Goal: Task Accomplishment & Management: Use online tool/utility

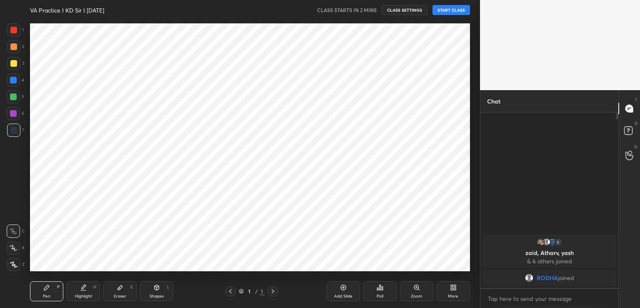
scroll to position [41421, 41229]
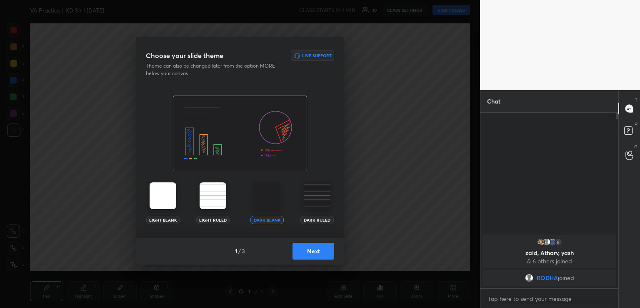
click at [310, 248] on button "Next" at bounding box center [314, 251] width 42 height 17
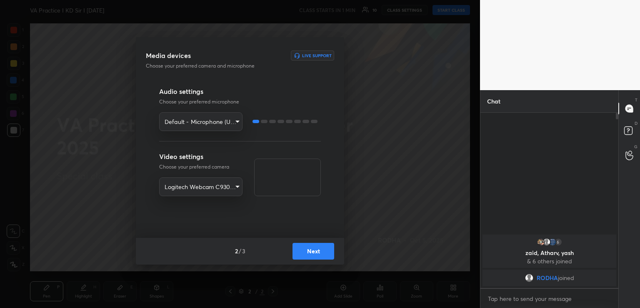
click at [210, 124] on body "1 2 3 4 5 6 7 R O A L C X Z Erase all C X Z VA Practice I KD Sir I [DATE] CLASS…" at bounding box center [320, 154] width 640 height 308
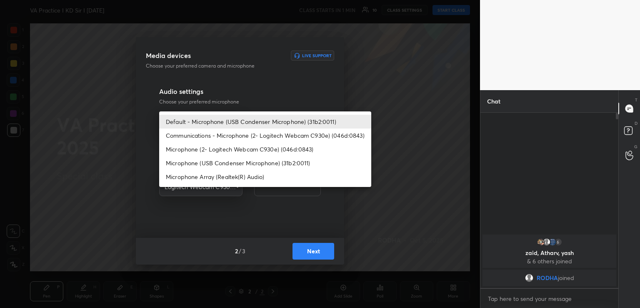
click at [252, 213] on div at bounding box center [320, 154] width 640 height 308
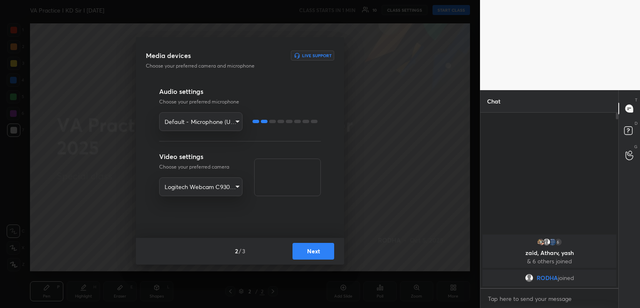
click at [318, 251] on button "Next" at bounding box center [314, 251] width 42 height 17
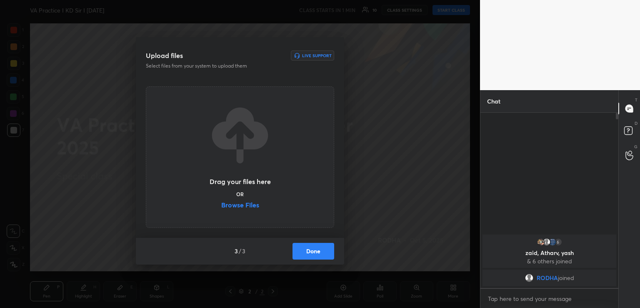
click at [247, 205] on label "Browse Files" at bounding box center [240, 205] width 38 height 9
click at [221, 205] on input "Browse Files" at bounding box center [221, 205] width 0 height 9
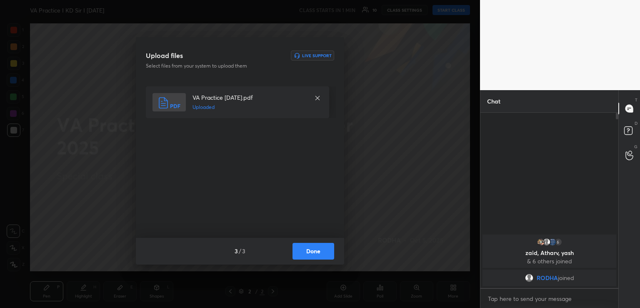
click at [317, 255] on button "Done" at bounding box center [314, 251] width 42 height 17
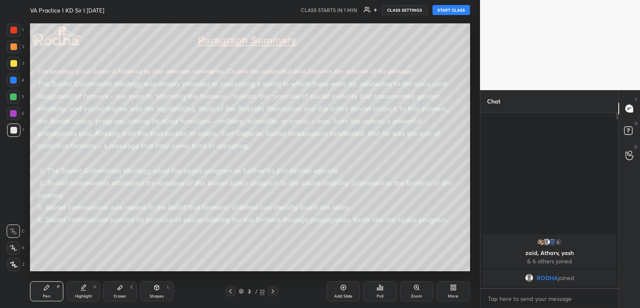
click at [230, 292] on icon at bounding box center [230, 291] width 7 height 7
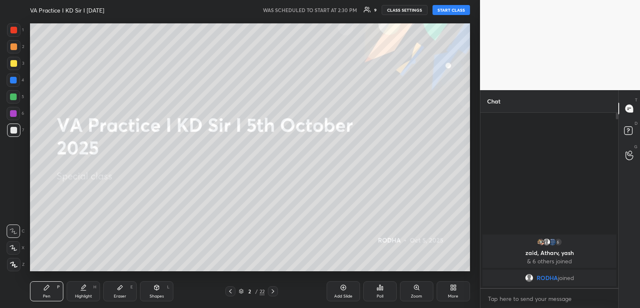
click at [449, 289] on div "More" at bounding box center [453, 291] width 33 height 20
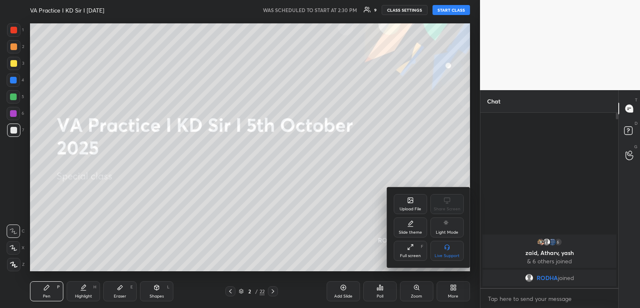
click at [410, 201] on icon at bounding box center [410, 201] width 5 height 3
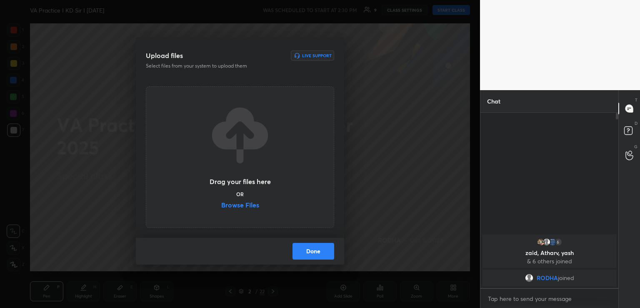
click at [228, 204] on label "Browse Files" at bounding box center [240, 205] width 38 height 9
click at [221, 204] on input "Browse Files" at bounding box center [221, 205] width 0 height 9
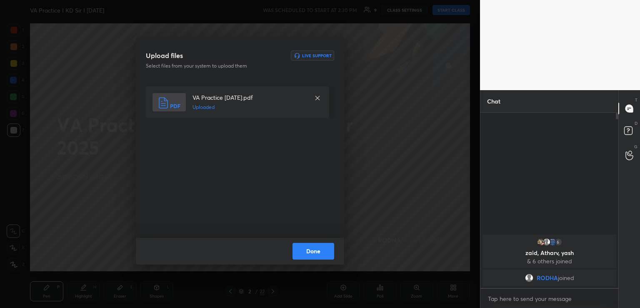
click at [310, 252] on button "Done" at bounding box center [314, 251] width 42 height 17
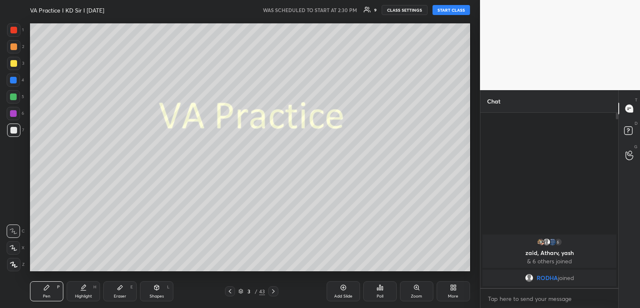
click at [442, 9] on button "START CLASS" at bounding box center [452, 10] width 38 height 10
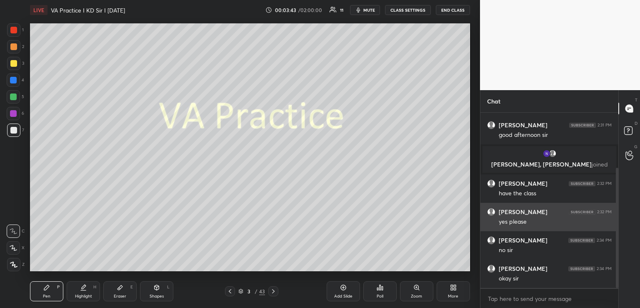
scroll to position [0, 0]
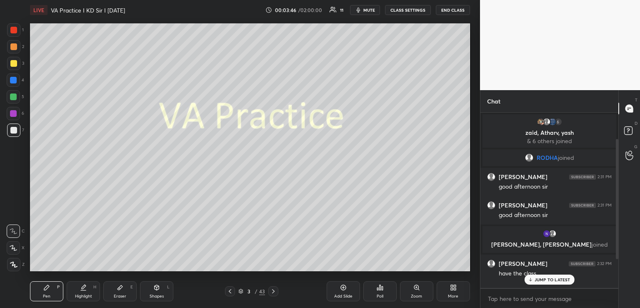
click at [555, 281] on p "JUMP TO LATEST" at bounding box center [553, 279] width 36 height 5
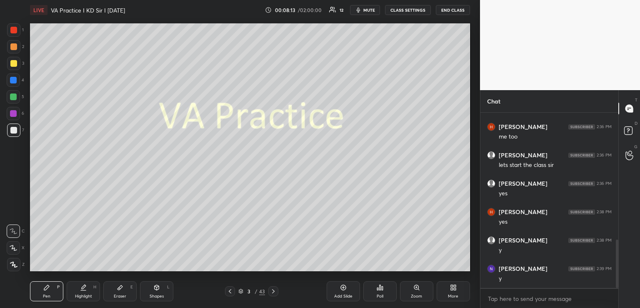
scroll to position [2, 3]
type textarea "x"
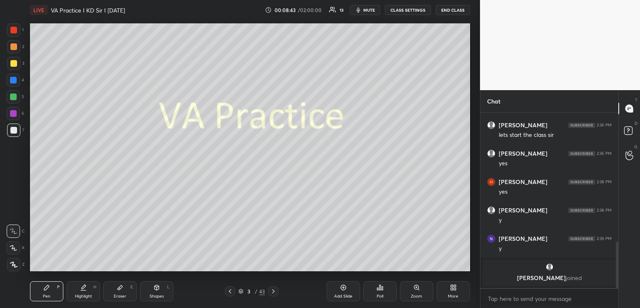
click at [273, 289] on icon at bounding box center [273, 291] width 3 height 4
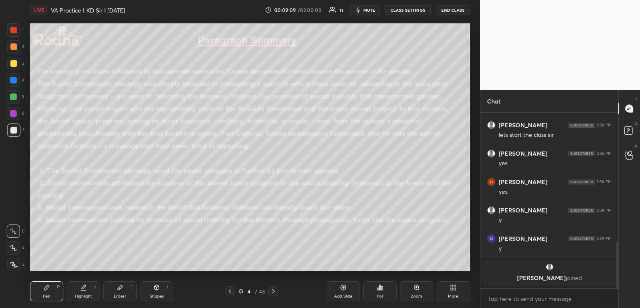
click at [272, 292] on icon at bounding box center [273, 291] width 7 height 7
click at [370, 9] on span "mute" at bounding box center [369, 10] width 12 height 6
click at [272, 293] on icon at bounding box center [273, 291] width 7 height 7
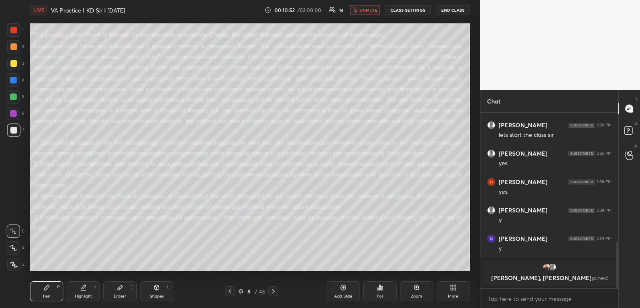
click at [230, 289] on icon at bounding box center [230, 291] width 7 height 7
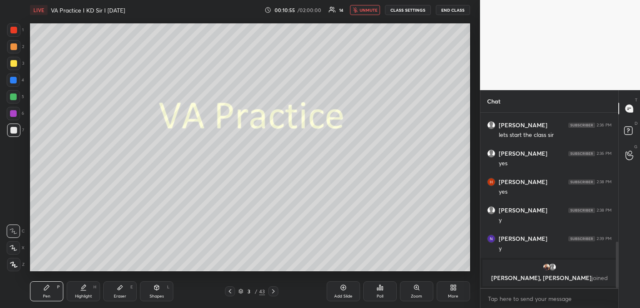
click at [371, 10] on span "unmute" at bounding box center [369, 10] width 18 height 6
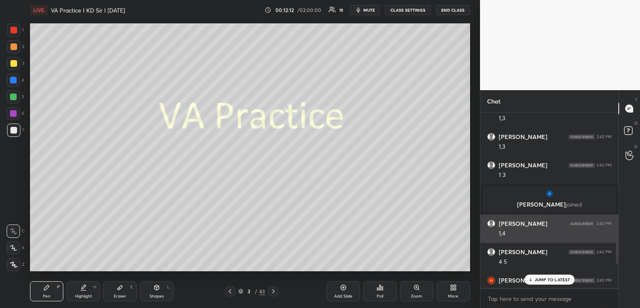
scroll to position [753, 0]
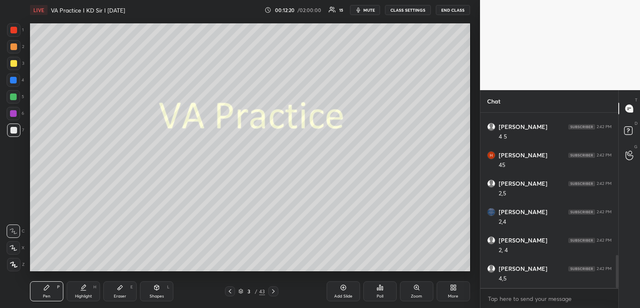
click at [275, 289] on icon at bounding box center [273, 291] width 7 height 7
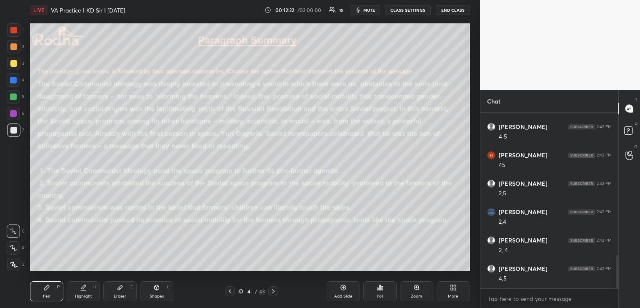
click at [377, 290] on div "Poll" at bounding box center [379, 291] width 33 height 20
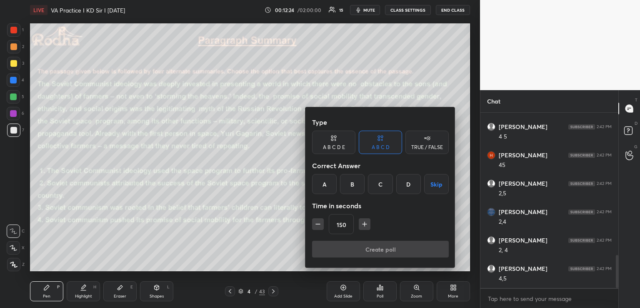
click at [408, 184] on div "D" at bounding box center [408, 184] width 25 height 20
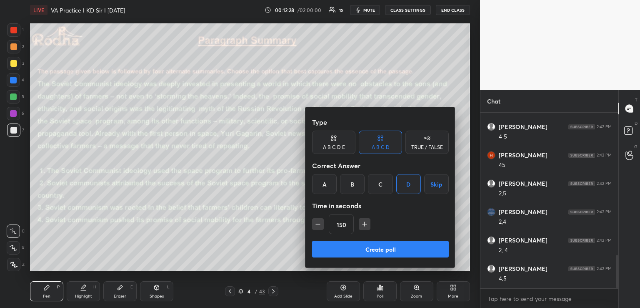
click at [319, 224] on icon "button" at bounding box center [318, 224] width 8 height 8
type input "90"
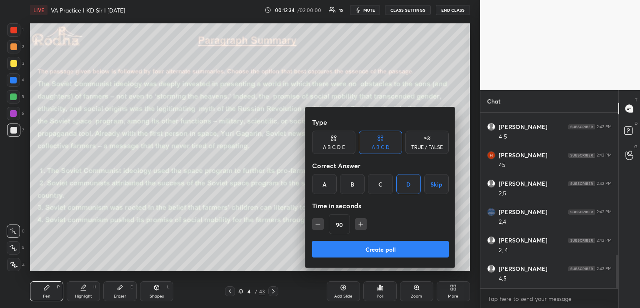
click at [362, 250] on button "Create poll" at bounding box center [380, 248] width 137 height 17
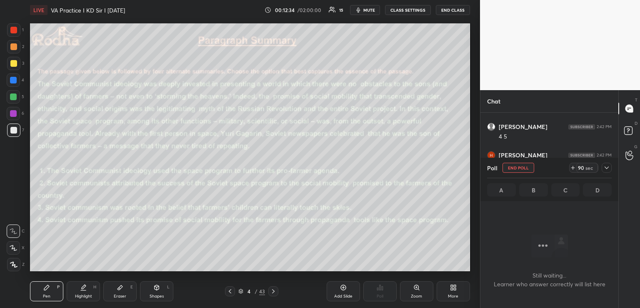
scroll to position [598, 0]
click at [573, 169] on icon at bounding box center [573, 167] width 7 height 7
click at [606, 167] on icon at bounding box center [606, 167] width 7 height 7
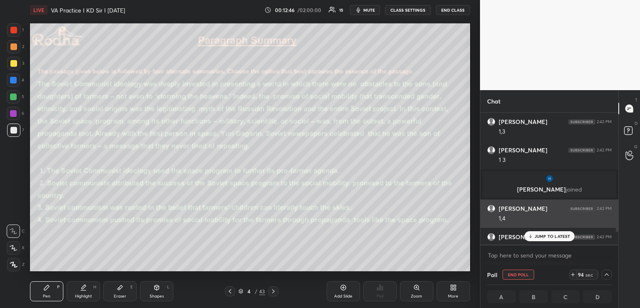
scroll to position [3, 3]
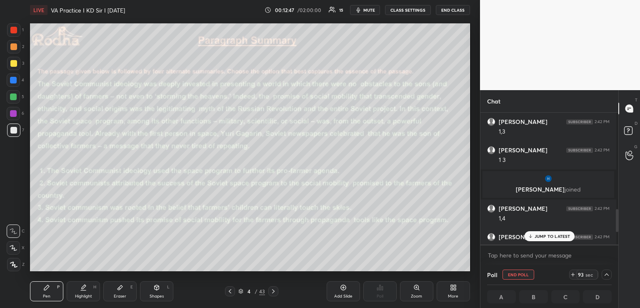
click at [554, 236] on p "JUMP TO LATEST" at bounding box center [553, 235] width 36 height 5
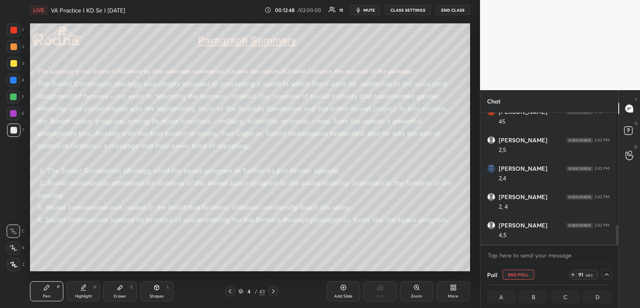
click at [367, 10] on span "mute" at bounding box center [369, 10] width 12 height 6
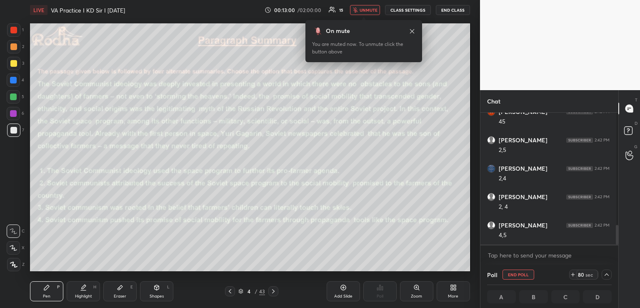
scroll to position [0, 3]
click at [605, 275] on icon at bounding box center [607, 274] width 4 height 3
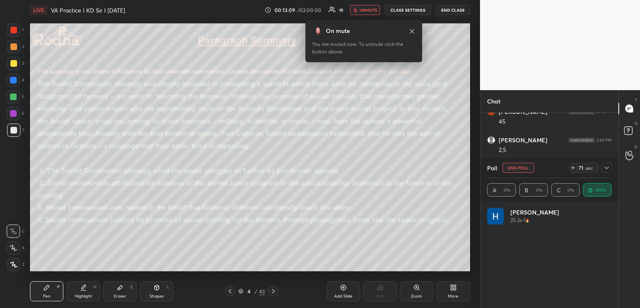
scroll to position [698, 0]
click at [606, 166] on icon at bounding box center [606, 167] width 7 height 7
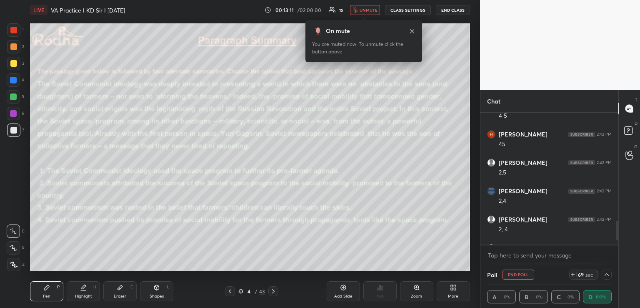
scroll to position [0, 0]
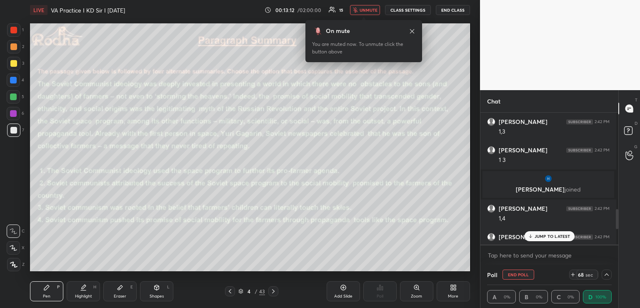
click at [545, 235] on p "JUMP TO LATEST" at bounding box center [553, 235] width 36 height 5
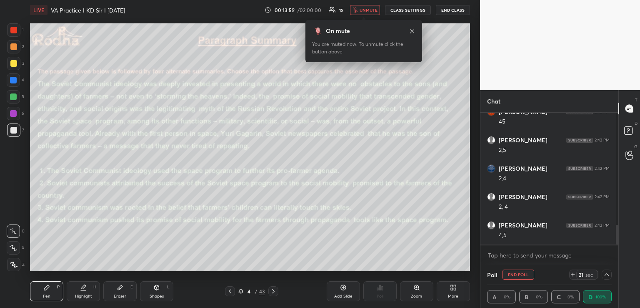
click at [603, 276] on icon at bounding box center [606, 274] width 7 height 7
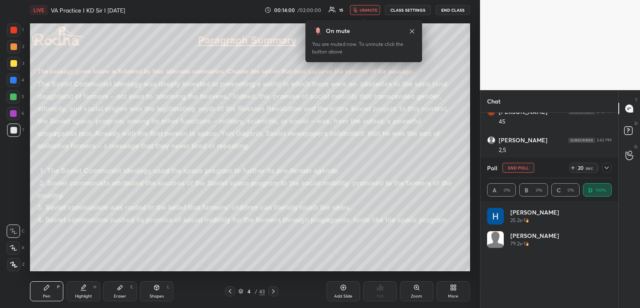
scroll to position [3, 3]
click at [608, 166] on icon at bounding box center [606, 167] width 7 height 7
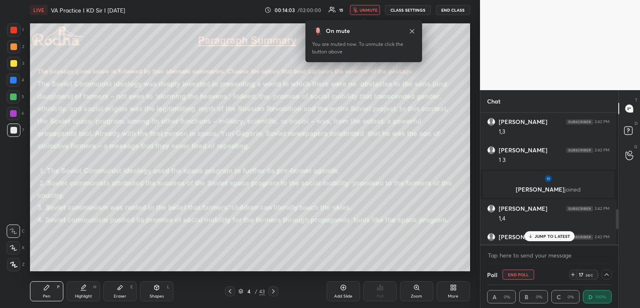
click at [547, 236] on p "JUMP TO LATEST" at bounding box center [553, 235] width 36 height 5
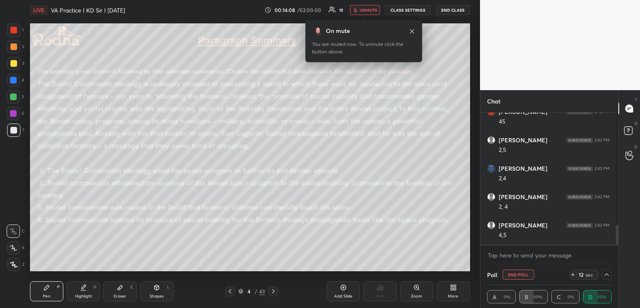
click at [573, 273] on icon at bounding box center [573, 274] width 0 height 3
click at [603, 275] on icon at bounding box center [606, 274] width 7 height 7
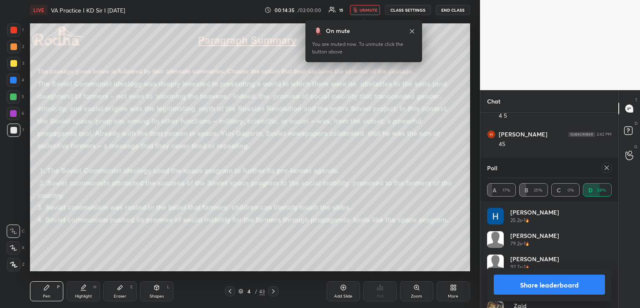
click at [375, 9] on span "unmute" at bounding box center [369, 10] width 18 height 6
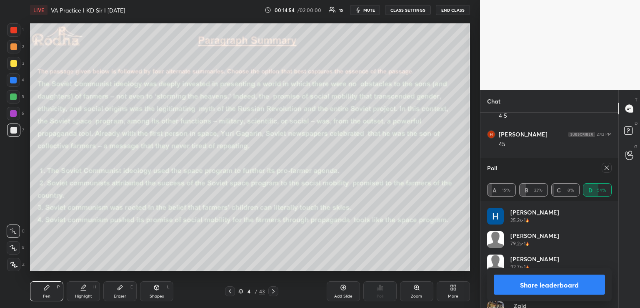
click at [606, 168] on icon at bounding box center [607, 167] width 4 height 4
type textarea "x"
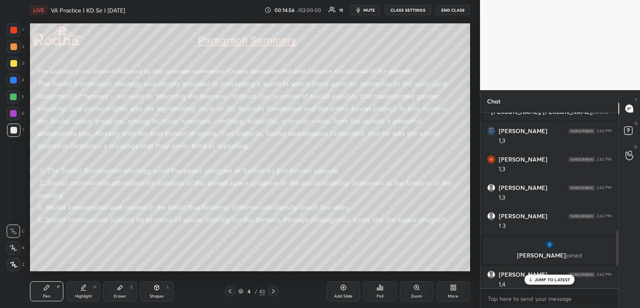
click at [273, 289] on icon at bounding box center [273, 291] width 3 height 4
click at [273, 289] on icon at bounding box center [273, 291] width 7 height 7
click at [377, 285] on icon at bounding box center [380, 287] width 7 height 7
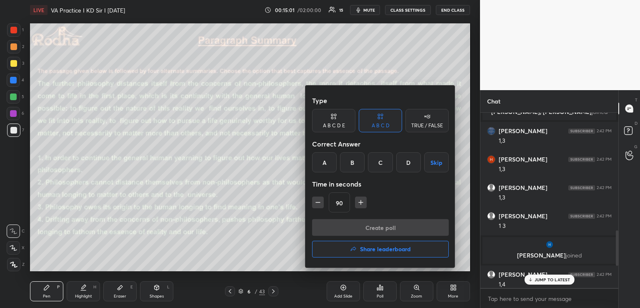
click at [400, 162] on div "D" at bounding box center [408, 162] width 25 height 20
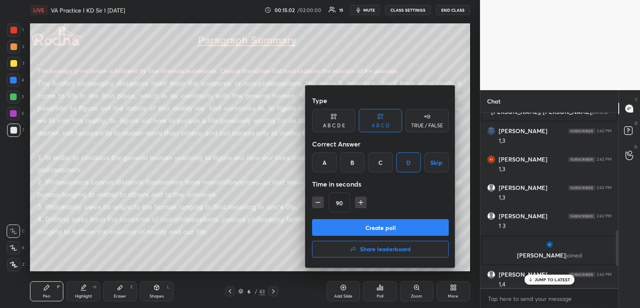
click at [361, 204] on icon "button" at bounding box center [361, 202] width 8 height 8
click at [361, 204] on icon "button" at bounding box center [364, 202] width 8 height 8
type input "120"
click at [364, 230] on button "Create poll" at bounding box center [380, 227] width 137 height 17
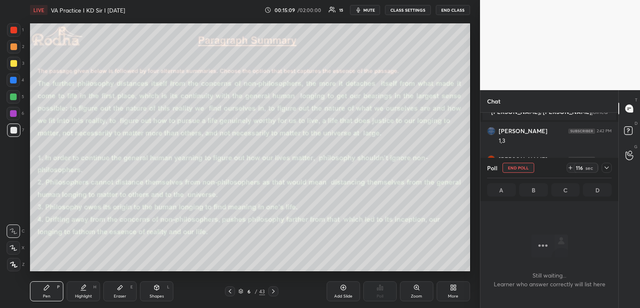
click at [606, 166] on icon at bounding box center [606, 167] width 7 height 7
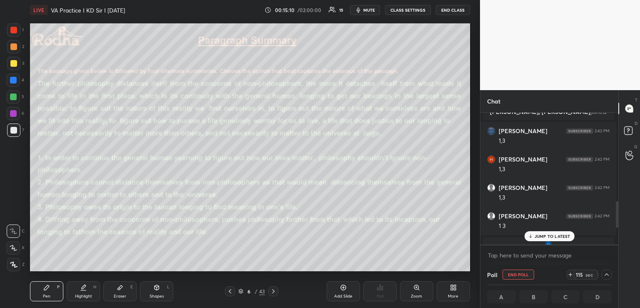
click at [535, 236] on p "JUMP TO LATEST" at bounding box center [553, 235] width 36 height 5
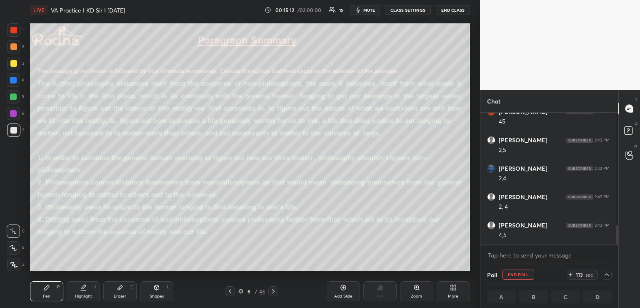
click at [363, 10] on span "mute" at bounding box center [369, 10] width 12 height 6
click at [607, 272] on icon at bounding box center [606, 274] width 7 height 7
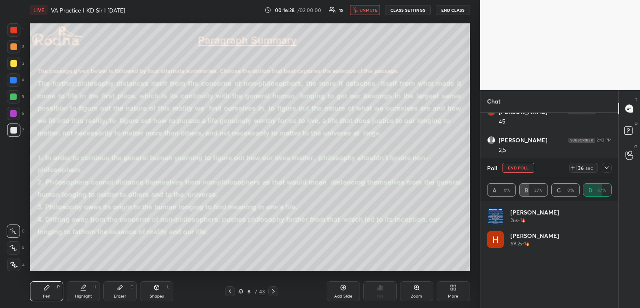
scroll to position [150, 135]
click at [606, 168] on icon at bounding box center [607, 167] width 4 height 3
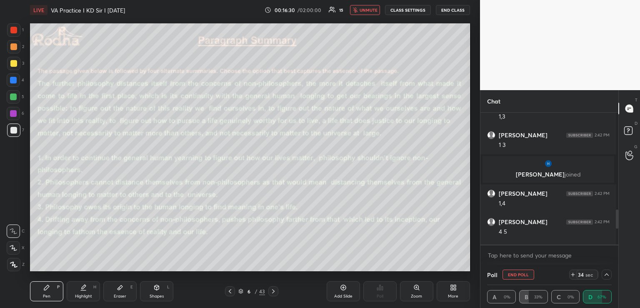
scroll to position [3, 3]
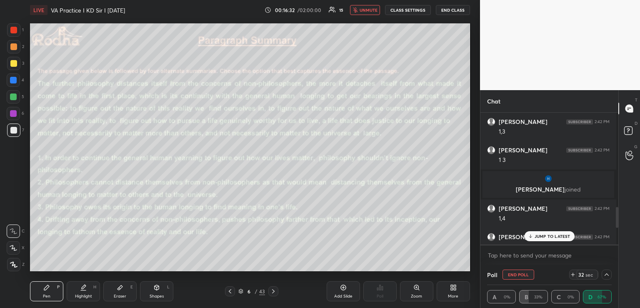
click at [547, 234] on p "JUMP TO LATEST" at bounding box center [553, 235] width 36 height 5
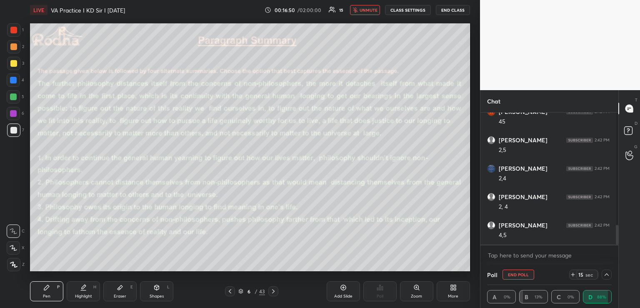
click at [605, 275] on icon at bounding box center [607, 274] width 4 height 3
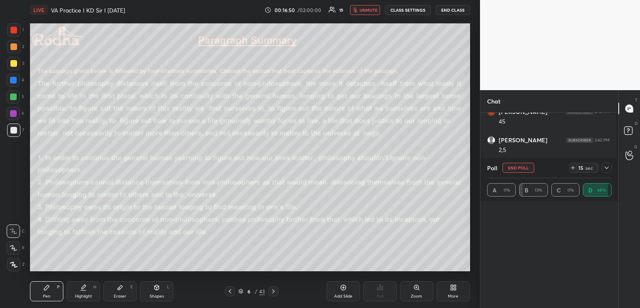
scroll to position [3, 3]
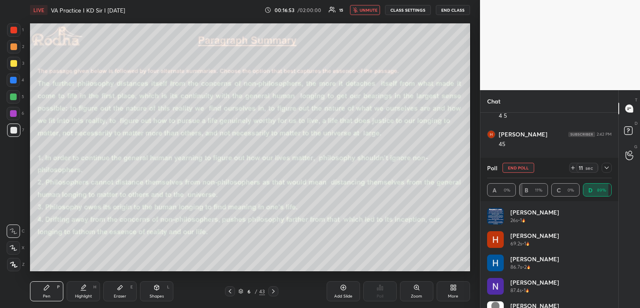
click at [606, 168] on icon at bounding box center [607, 167] width 4 height 3
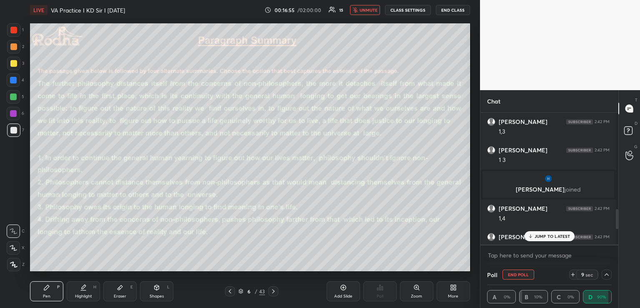
click at [605, 273] on icon at bounding box center [606, 274] width 7 height 7
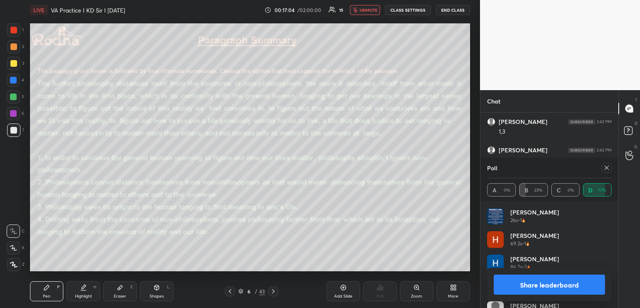
click at [367, 12] on span "unmute" at bounding box center [369, 10] width 18 height 6
click at [229, 289] on icon at bounding box center [230, 291] width 7 height 7
click at [607, 167] on icon at bounding box center [606, 167] width 7 height 7
type textarea "x"
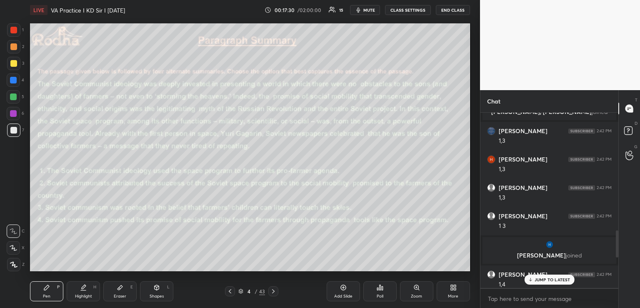
click at [541, 278] on p "JUMP TO LATEST" at bounding box center [553, 279] width 36 height 5
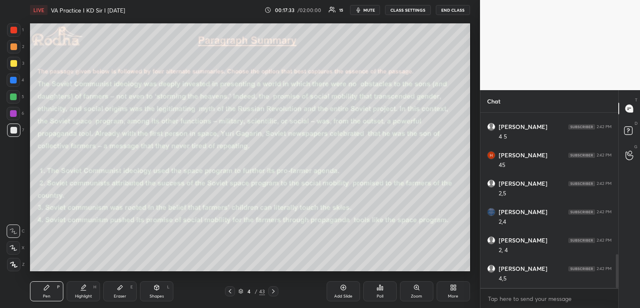
click at [228, 292] on icon at bounding box center [230, 291] width 7 height 7
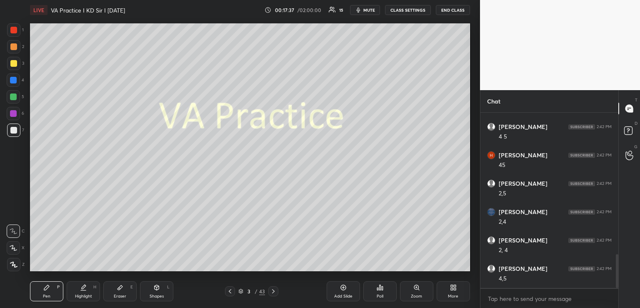
click at [272, 289] on icon at bounding box center [273, 291] width 7 height 7
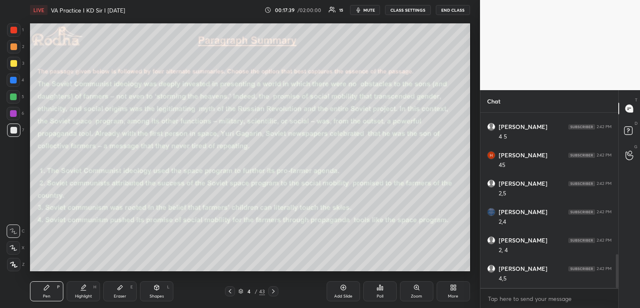
click at [230, 291] on icon at bounding box center [230, 291] width 7 height 7
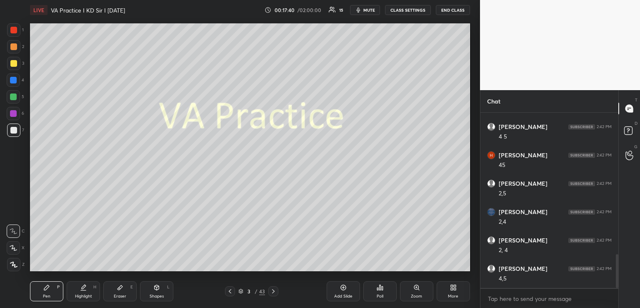
click at [271, 291] on icon at bounding box center [273, 291] width 7 height 7
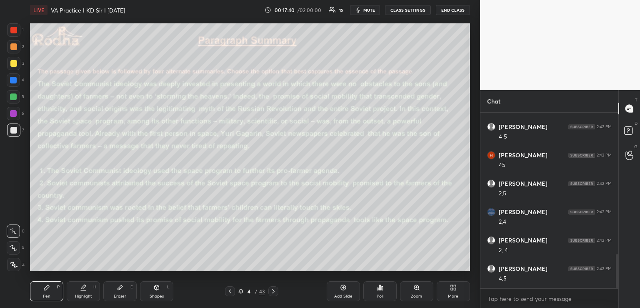
click at [272, 291] on icon at bounding box center [273, 291] width 7 height 7
click at [377, 288] on icon at bounding box center [377, 289] width 1 height 2
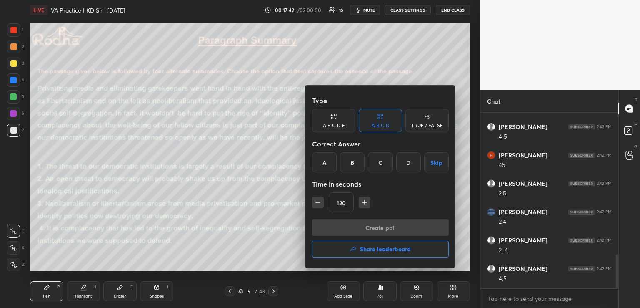
click at [354, 160] on div "B" at bounding box center [352, 162] width 25 height 20
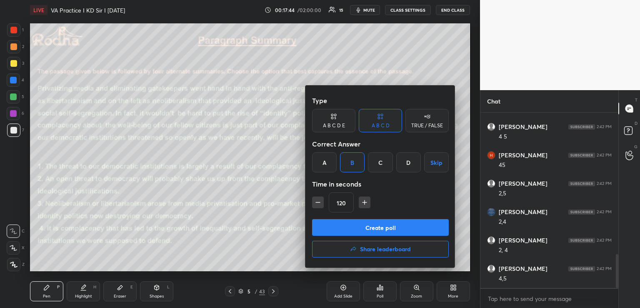
click at [362, 204] on icon "button" at bounding box center [364, 202] width 8 height 8
click at [320, 204] on icon "button" at bounding box center [318, 202] width 8 height 8
type input "120"
click at [358, 228] on button "Create poll" at bounding box center [380, 227] width 137 height 17
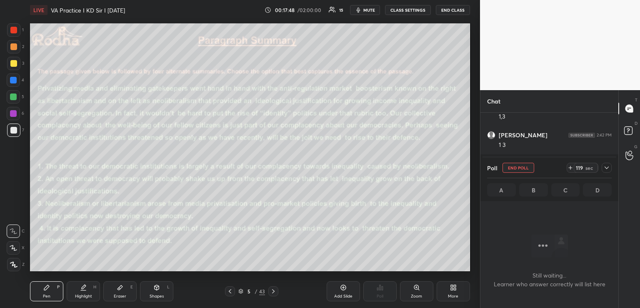
click at [570, 166] on icon at bounding box center [570, 167] width 7 height 7
click at [607, 166] on icon at bounding box center [606, 167] width 7 height 7
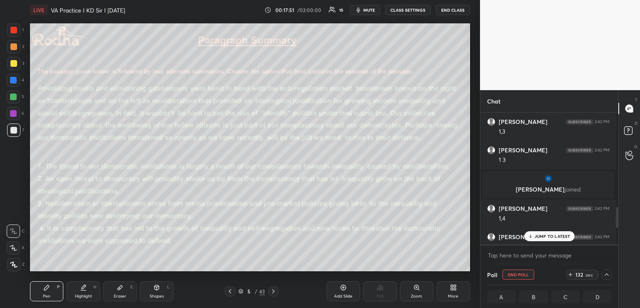
click at [541, 234] on p "JUMP TO LATEST" at bounding box center [553, 235] width 36 height 5
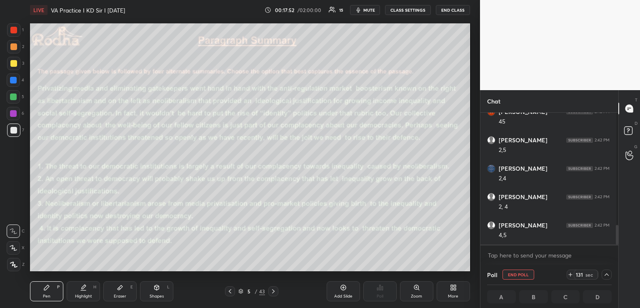
click at [369, 11] on span "mute" at bounding box center [369, 10] width 12 height 6
click at [607, 272] on icon at bounding box center [606, 274] width 7 height 7
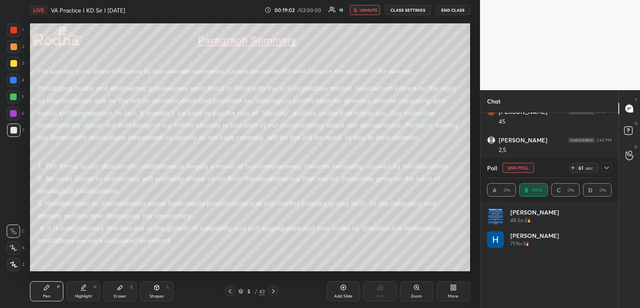
scroll to position [3, 3]
click at [608, 166] on icon at bounding box center [606, 167] width 7 height 7
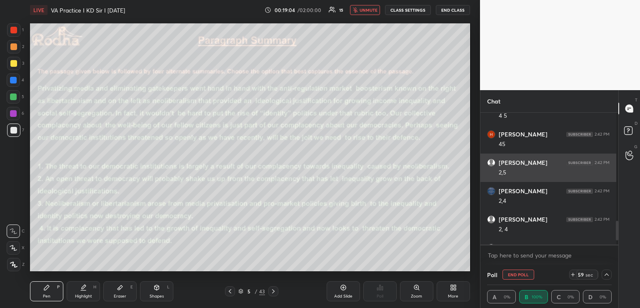
scroll to position [2, 120]
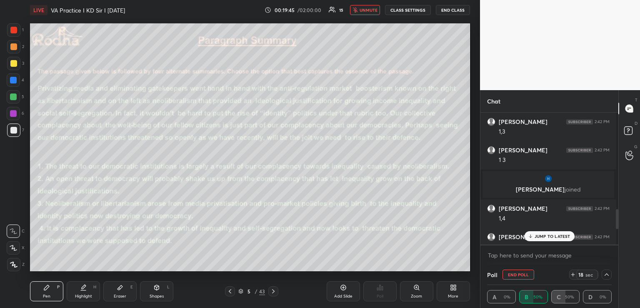
click at [549, 236] on p "JUMP TO LATEST" at bounding box center [553, 235] width 36 height 5
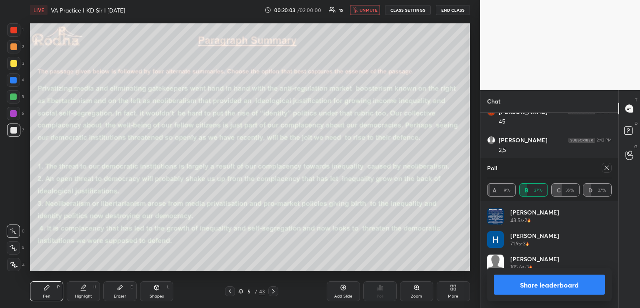
scroll to position [98, 122]
click at [367, 7] on span "unmute" at bounding box center [369, 10] width 18 height 6
click at [13, 113] on div at bounding box center [13, 113] width 7 height 7
click at [273, 289] on icon at bounding box center [273, 291] width 7 height 7
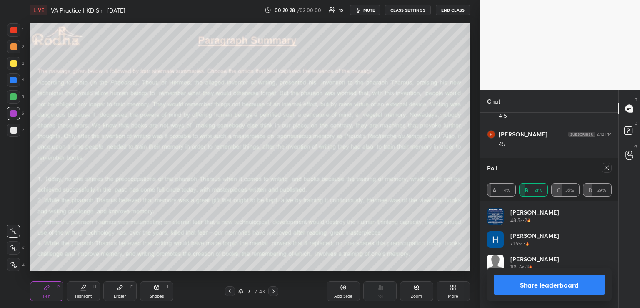
click at [606, 167] on icon at bounding box center [607, 167] width 4 height 4
type textarea "x"
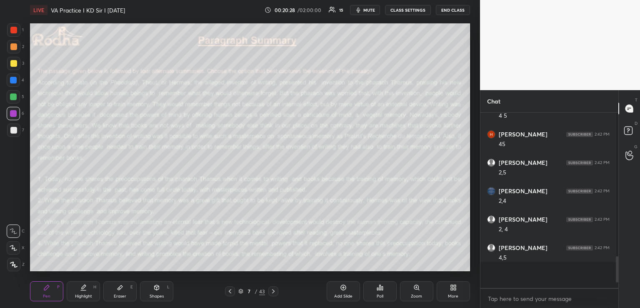
scroll to position [170, 133]
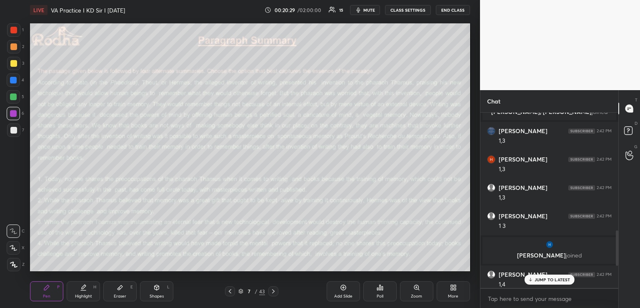
click at [545, 278] on p "JUMP TO LATEST" at bounding box center [553, 279] width 36 height 5
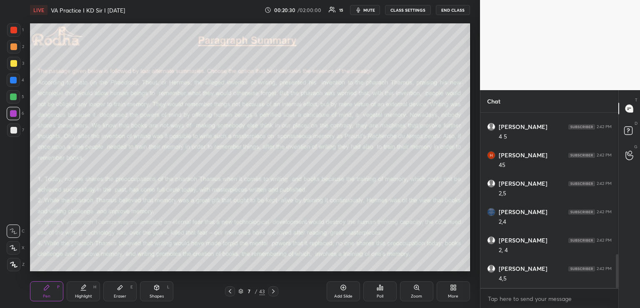
click at [380, 287] on icon at bounding box center [380, 287] width 1 height 5
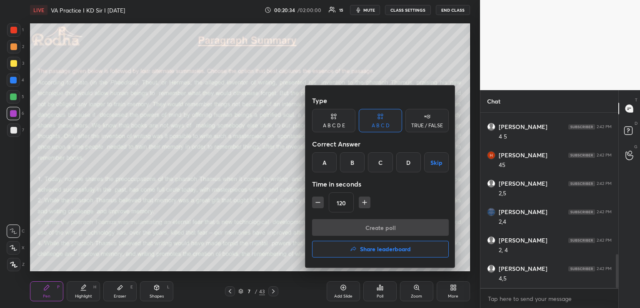
click at [408, 163] on div "D" at bounding box center [408, 162] width 25 height 20
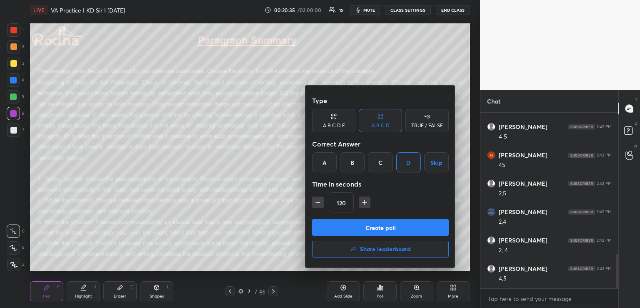
click at [363, 200] on icon "button" at bounding box center [364, 202] width 8 height 8
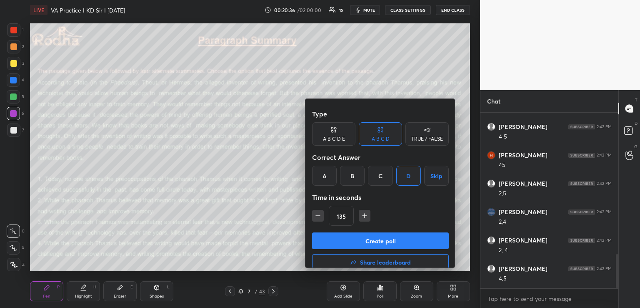
click at [362, 211] on icon "button" at bounding box center [364, 215] width 8 height 8
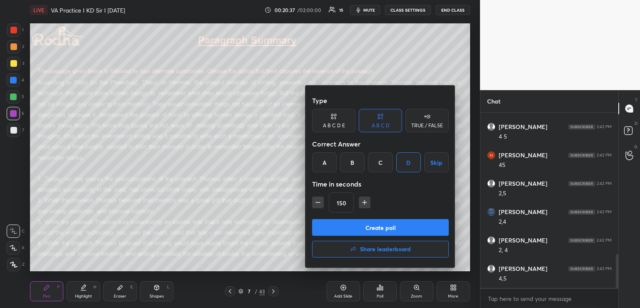
click at [362, 202] on icon "button" at bounding box center [364, 202] width 8 height 8
type input "165"
click at [356, 227] on button "Create poll" at bounding box center [380, 227] width 137 height 17
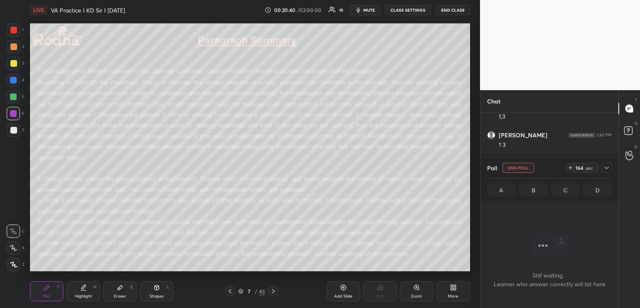
click at [608, 165] on icon at bounding box center [606, 167] width 7 height 7
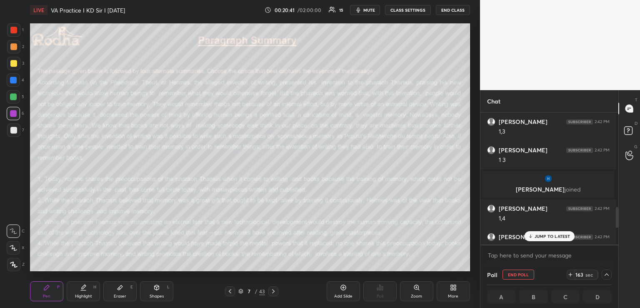
click at [534, 233] on div "JUMP TO LATEST" at bounding box center [549, 236] width 50 height 10
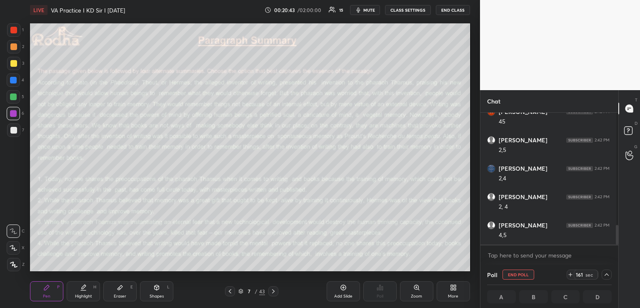
click at [370, 10] on span "mute" at bounding box center [369, 10] width 12 height 6
click at [603, 273] on icon at bounding box center [606, 274] width 7 height 7
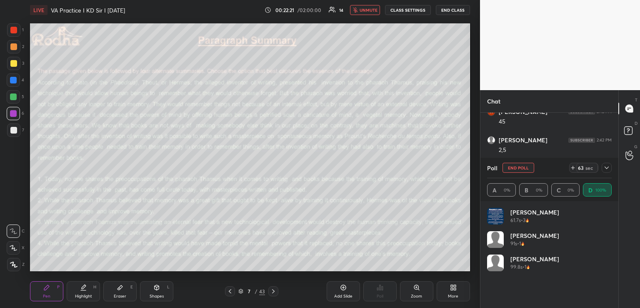
scroll to position [698, 0]
click at [606, 168] on icon at bounding box center [606, 167] width 7 height 7
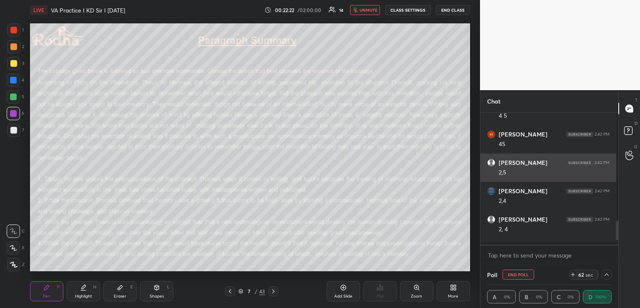
scroll to position [2, 120]
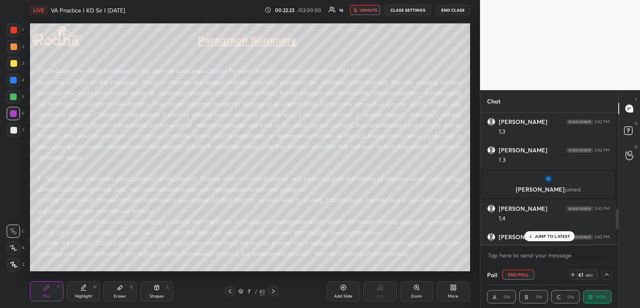
click at [557, 234] on p "JUMP TO LATEST" at bounding box center [553, 235] width 36 height 5
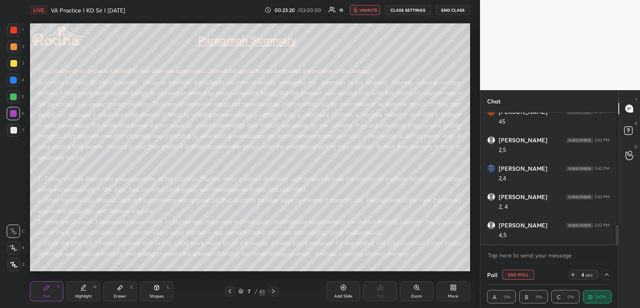
click at [605, 273] on icon at bounding box center [606, 274] width 7 height 7
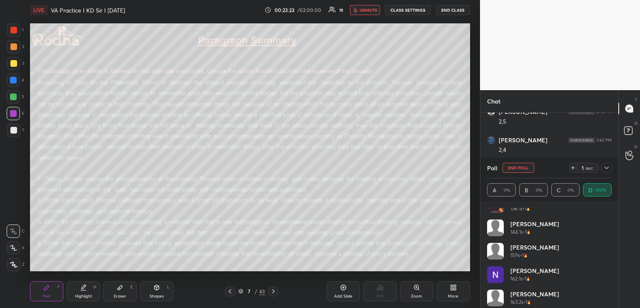
scroll to position [203, 0]
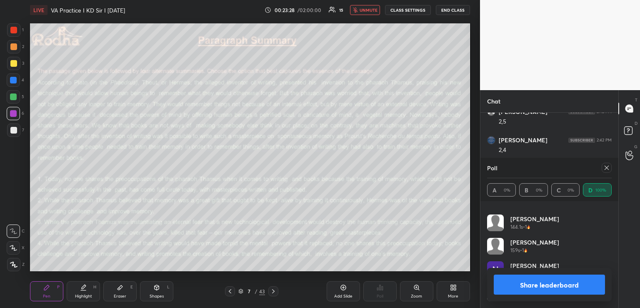
click at [363, 8] on span "unmute" at bounding box center [369, 10] width 18 height 6
click at [606, 169] on icon at bounding box center [606, 167] width 7 height 7
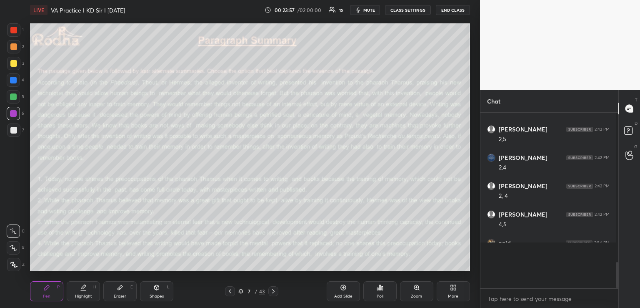
scroll to position [0, 0]
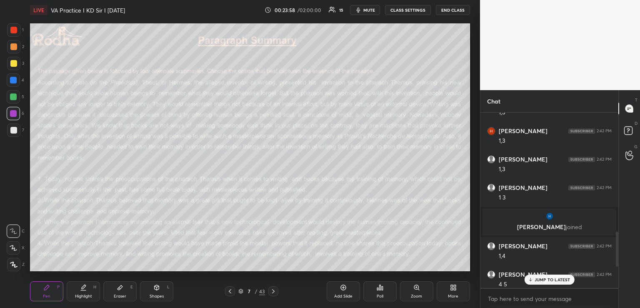
click at [550, 279] on p "JUMP TO LATEST" at bounding box center [553, 279] width 36 height 5
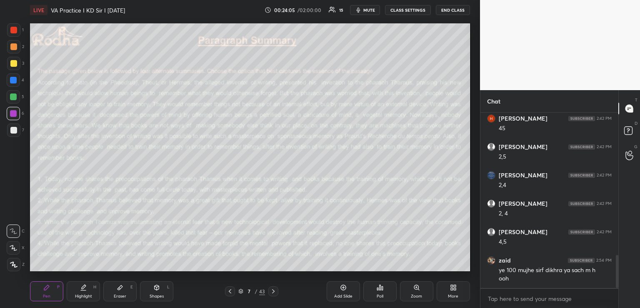
click at [272, 292] on icon at bounding box center [273, 291] width 7 height 7
click at [378, 290] on icon at bounding box center [377, 289] width 1 height 2
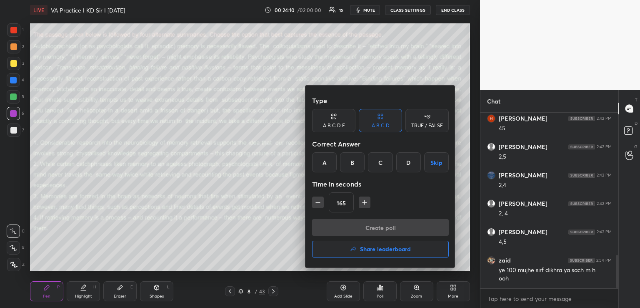
click at [350, 162] on div "B" at bounding box center [352, 162] width 25 height 20
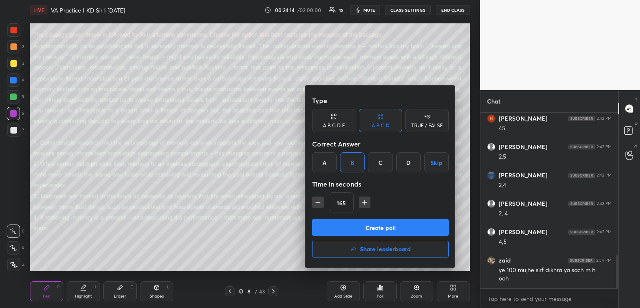
click at [359, 230] on button "Create poll" at bounding box center [380, 227] width 137 height 17
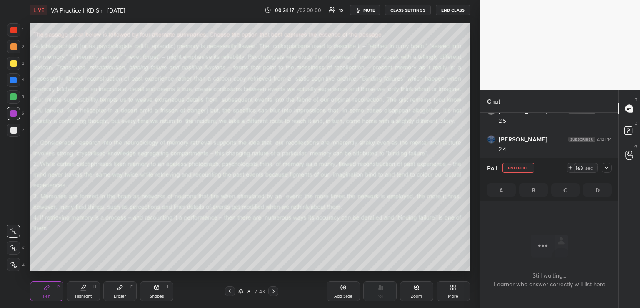
click at [570, 168] on icon at bounding box center [570, 167] width 7 height 7
click at [365, 10] on span "mute" at bounding box center [369, 10] width 12 height 6
click at [609, 169] on icon at bounding box center [606, 167] width 7 height 7
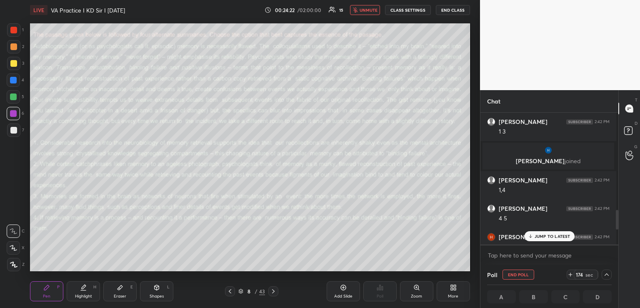
click at [556, 235] on p "JUMP TO LATEST" at bounding box center [553, 235] width 36 height 5
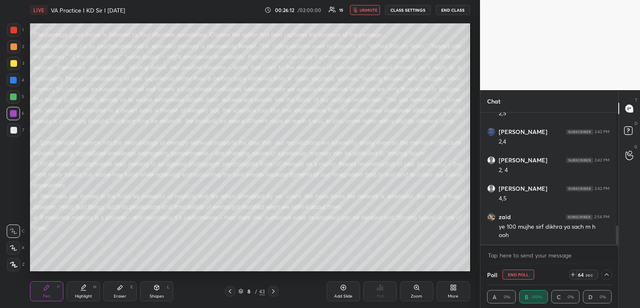
scroll to position [0, 3]
click at [365, 8] on span "unmute" at bounding box center [369, 10] width 18 height 6
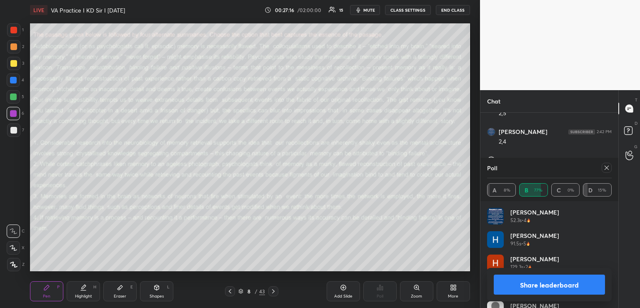
scroll to position [3, 3]
click at [607, 166] on icon at bounding box center [606, 167] width 7 height 7
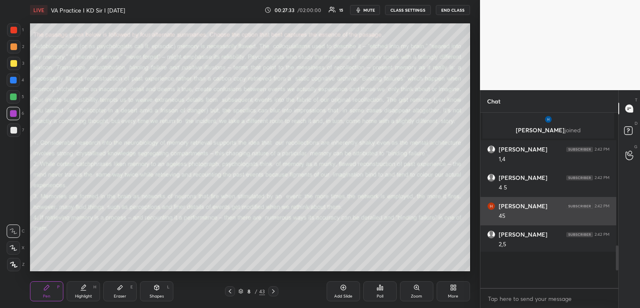
scroll to position [3, 3]
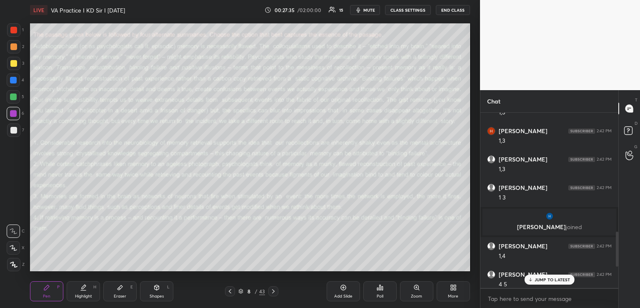
click at [546, 276] on div "JUMP TO LATEST" at bounding box center [549, 279] width 50 height 10
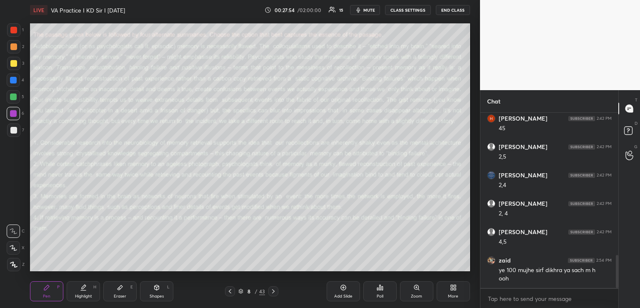
click at [230, 291] on icon at bounding box center [230, 291] width 7 height 7
click at [230, 292] on icon at bounding box center [230, 291] width 7 height 7
click at [230, 291] on icon at bounding box center [230, 291] width 7 height 7
click at [272, 290] on icon at bounding box center [273, 291] width 7 height 7
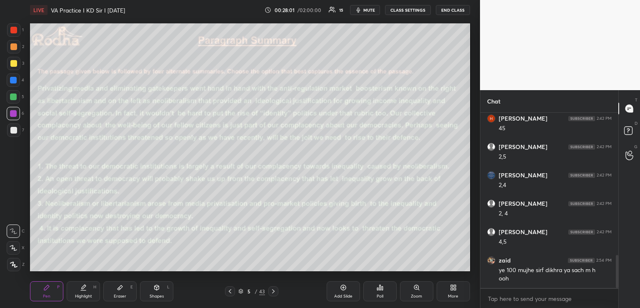
click at [270, 290] on icon at bounding box center [273, 291] width 7 height 7
click at [231, 288] on icon at bounding box center [230, 291] width 7 height 7
click at [229, 288] on icon at bounding box center [230, 291] width 7 height 7
click at [274, 289] on icon at bounding box center [273, 291] width 7 height 7
click at [273, 290] on icon at bounding box center [273, 291] width 3 height 4
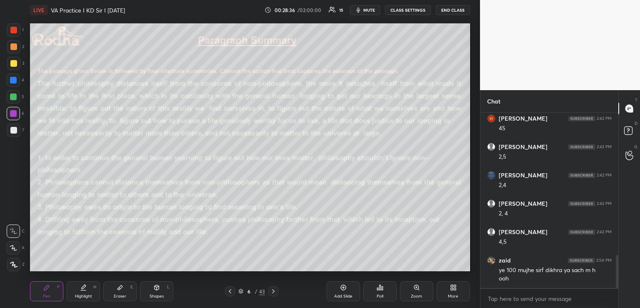
click at [275, 287] on div at bounding box center [273, 291] width 10 height 10
click at [273, 290] on icon at bounding box center [273, 291] width 3 height 4
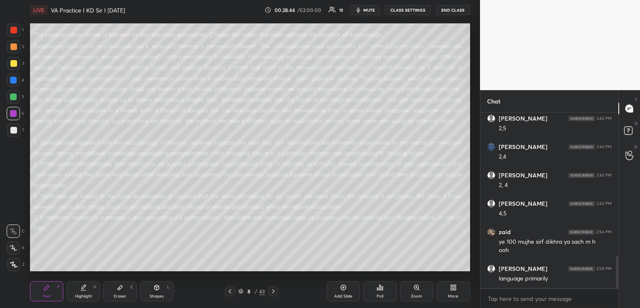
click at [231, 292] on icon at bounding box center [230, 291] width 7 height 7
click at [233, 292] on icon at bounding box center [230, 291] width 7 height 7
click at [233, 291] on icon at bounding box center [230, 291] width 7 height 7
click at [232, 291] on icon at bounding box center [230, 291] width 7 height 7
click at [14, 61] on div at bounding box center [13, 63] width 7 height 7
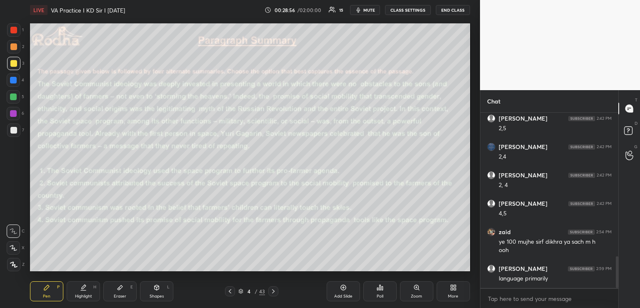
click at [13, 247] on icon at bounding box center [14, 248] width 8 height 6
click at [271, 291] on icon at bounding box center [273, 291] width 7 height 7
click at [273, 292] on icon at bounding box center [273, 291] width 3 height 4
click at [231, 290] on icon at bounding box center [230, 291] width 7 height 7
click at [273, 289] on icon at bounding box center [273, 291] width 7 height 7
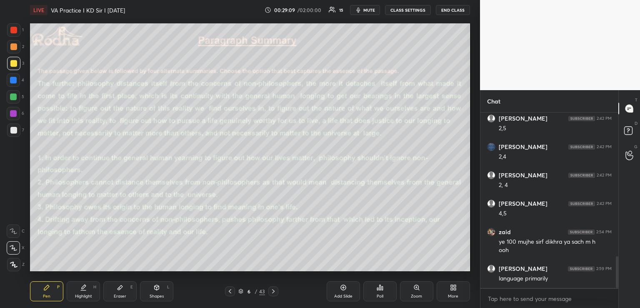
click at [273, 291] on icon at bounding box center [273, 291] width 7 height 7
click at [274, 291] on icon at bounding box center [273, 291] width 3 height 4
click at [230, 291] on icon at bounding box center [230, 291] width 7 height 7
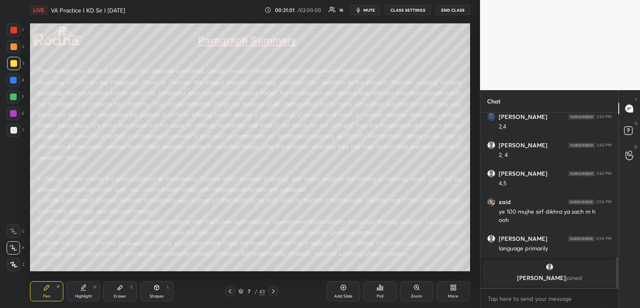
click at [228, 289] on icon at bounding box center [230, 291] width 7 height 7
click at [275, 293] on icon at bounding box center [273, 291] width 7 height 7
click at [272, 293] on icon at bounding box center [273, 291] width 3 height 4
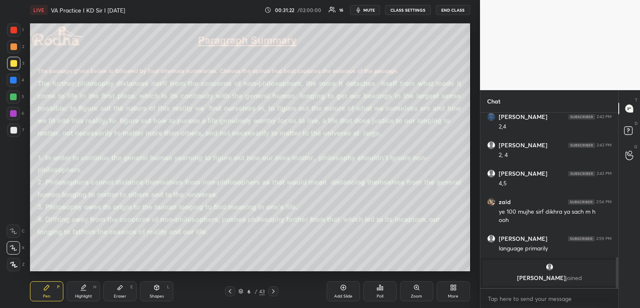
click at [273, 293] on icon at bounding box center [273, 291] width 7 height 7
click at [273, 292] on icon at bounding box center [273, 291] width 3 height 4
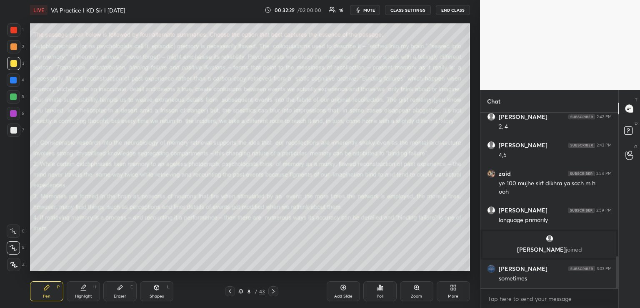
scroll to position [794, 0]
click at [370, 11] on span "mute" at bounding box center [369, 10] width 12 height 6
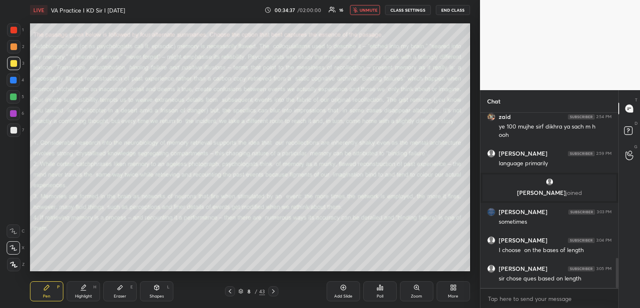
click at [369, 10] on span "unmute" at bounding box center [369, 10] width 18 height 6
click at [117, 284] on icon at bounding box center [120, 287] width 7 height 7
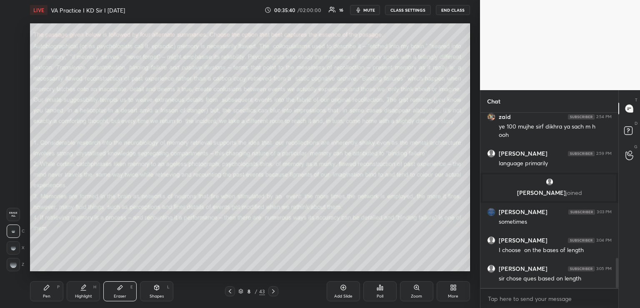
click at [53, 288] on div "Pen P" at bounding box center [46, 291] width 33 height 20
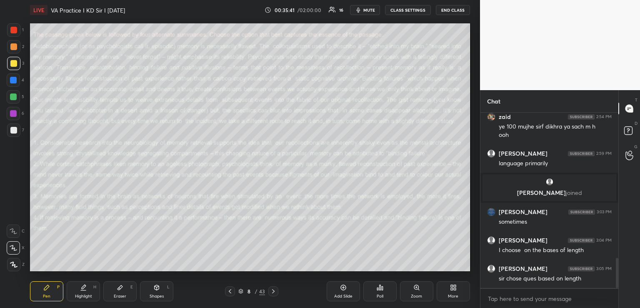
click at [127, 285] on div "Eraser E" at bounding box center [119, 291] width 33 height 20
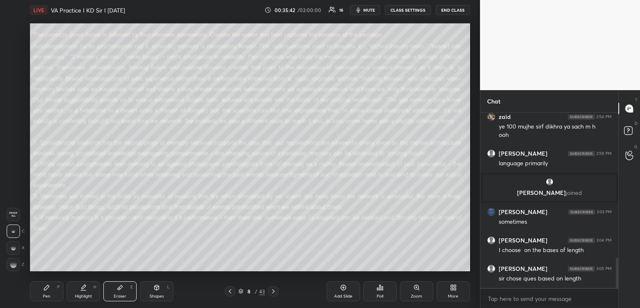
click at [50, 288] on div "Pen P" at bounding box center [46, 291] width 33 height 20
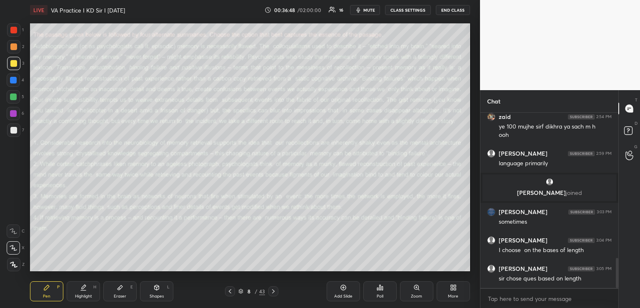
click at [271, 291] on icon at bounding box center [273, 291] width 7 height 7
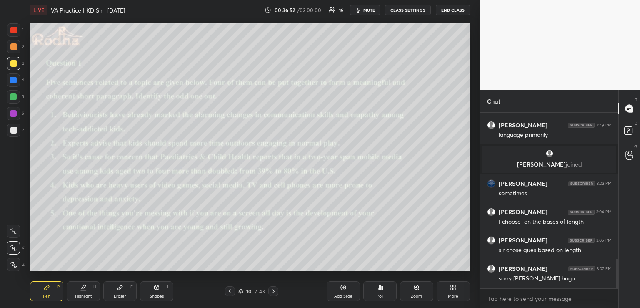
click at [381, 289] on icon at bounding box center [380, 287] width 7 height 7
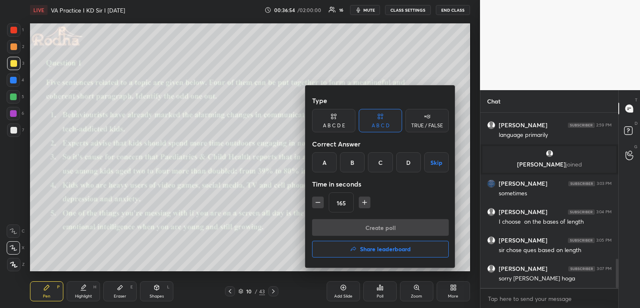
click at [356, 165] on div "B" at bounding box center [352, 162] width 25 height 20
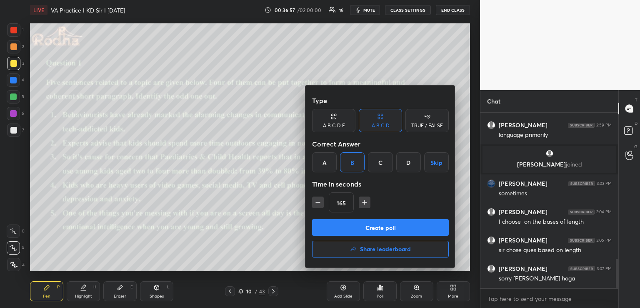
click at [363, 229] on button "Create poll" at bounding box center [380, 227] width 137 height 17
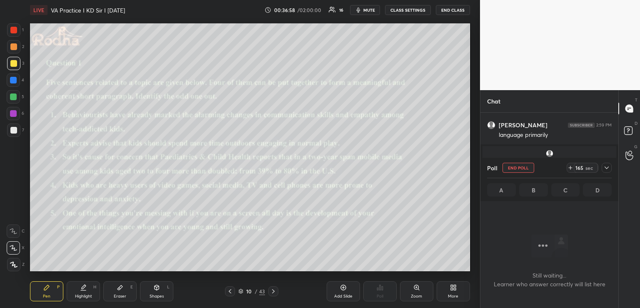
scroll to position [2, 3]
click at [518, 170] on button "END POLL" at bounding box center [519, 168] width 32 height 10
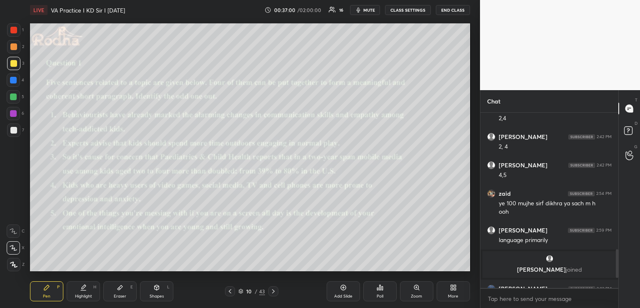
scroll to position [3, 3]
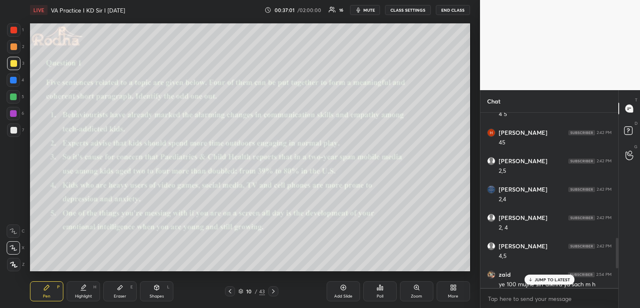
click at [379, 286] on icon at bounding box center [380, 287] width 7 height 7
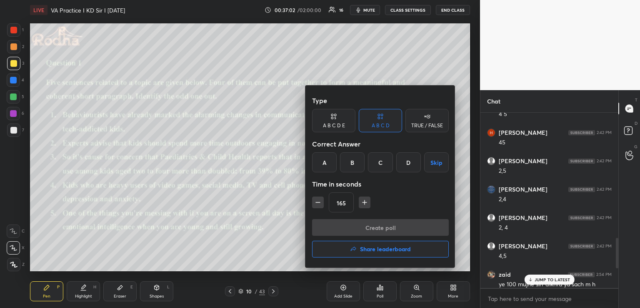
click at [339, 117] on div "A B C D E" at bounding box center [333, 120] width 43 height 23
click at [348, 164] on div "B" at bounding box center [345, 162] width 20 height 20
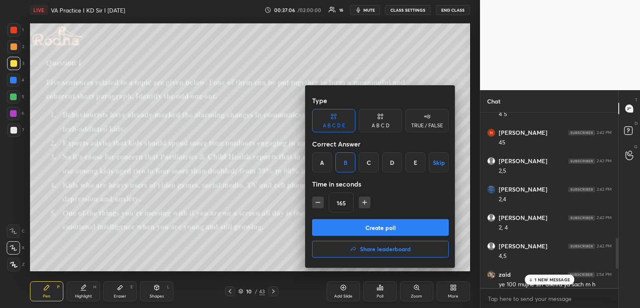
click at [367, 225] on button "Create poll" at bounding box center [380, 227] width 137 height 17
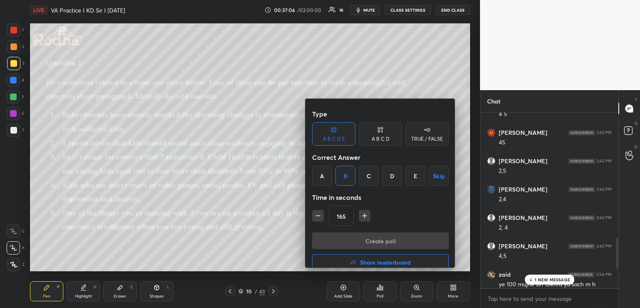
scroll to position [183, 133]
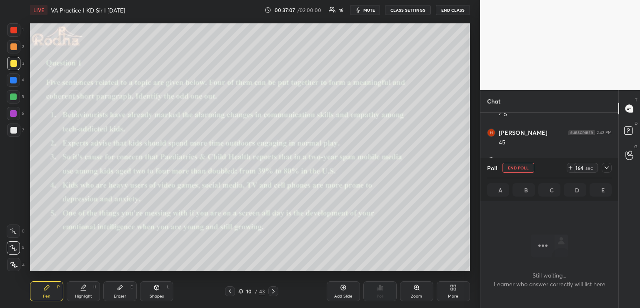
click at [603, 166] on div at bounding box center [607, 168] width 10 height 10
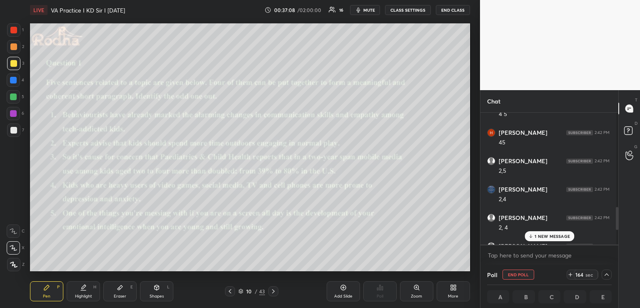
click at [537, 236] on p "1 NEW MESSAGE" at bounding box center [552, 235] width 35 height 5
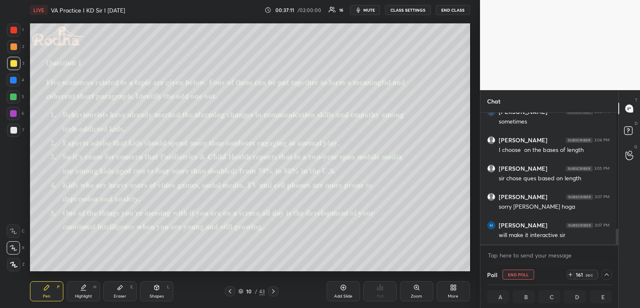
click at [370, 12] on span "mute" at bounding box center [369, 10] width 12 height 6
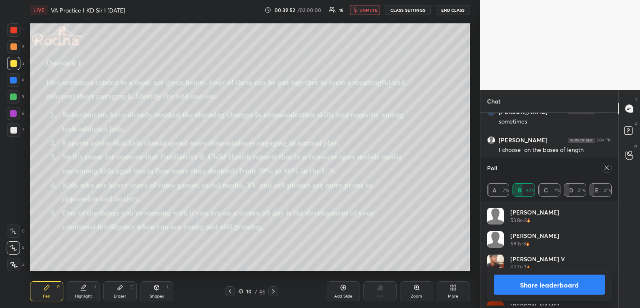
scroll to position [150, 135]
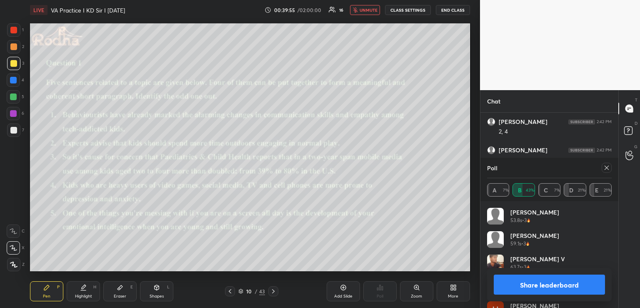
click at [368, 12] on span "unmute" at bounding box center [369, 10] width 18 height 6
click at [273, 291] on icon at bounding box center [273, 291] width 7 height 7
click at [607, 167] on icon at bounding box center [606, 167] width 7 height 7
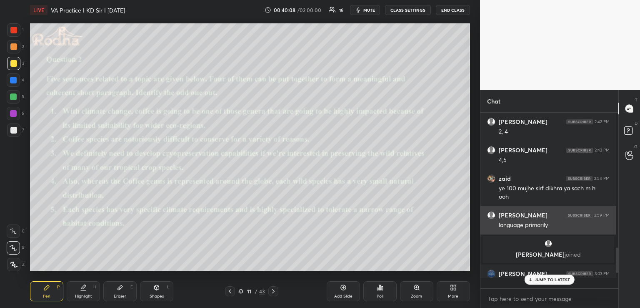
scroll to position [3, 3]
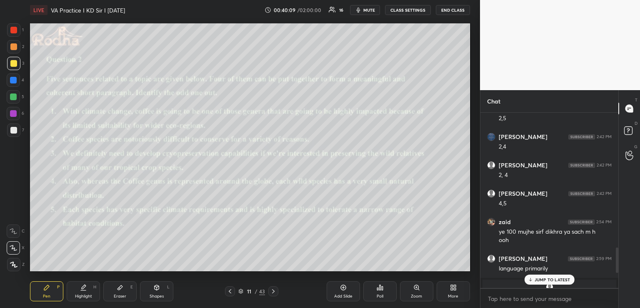
click at [380, 289] on icon at bounding box center [380, 287] width 1 height 5
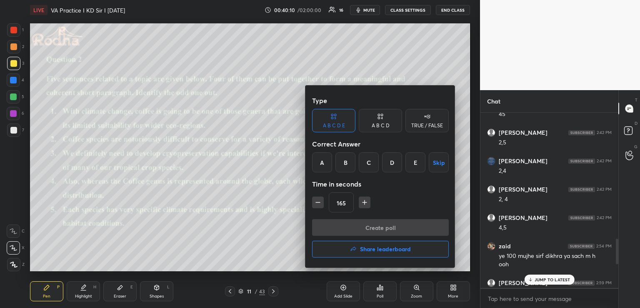
click at [367, 159] on div "C" at bounding box center [369, 162] width 20 height 20
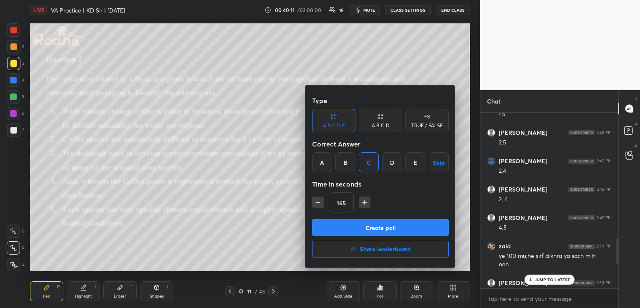
click at [382, 232] on button "Create poll" at bounding box center [380, 227] width 137 height 17
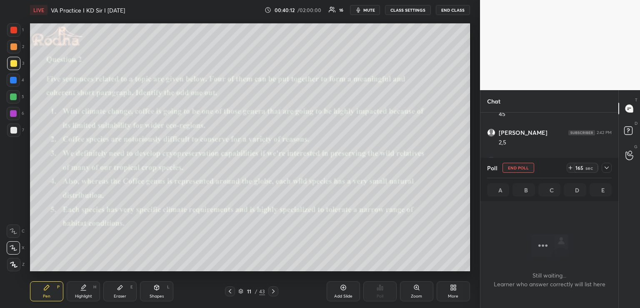
click at [378, 8] on button "mute" at bounding box center [365, 10] width 30 height 10
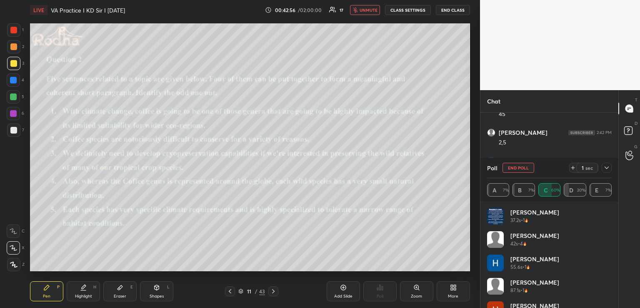
click at [365, 12] on span "unmute" at bounding box center [369, 10] width 18 height 6
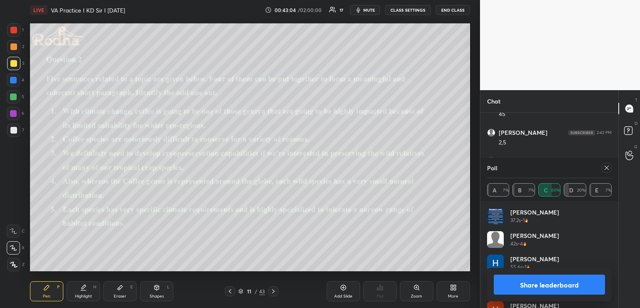
click at [607, 166] on icon at bounding box center [606, 167] width 7 height 7
type textarea "x"
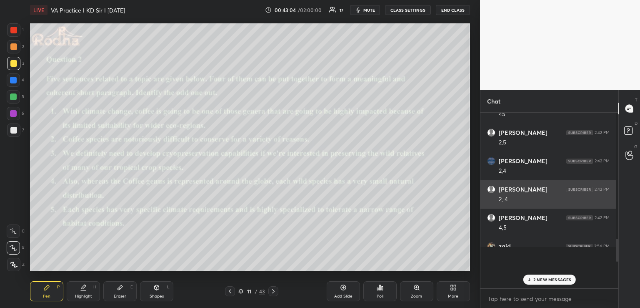
scroll to position [168, 133]
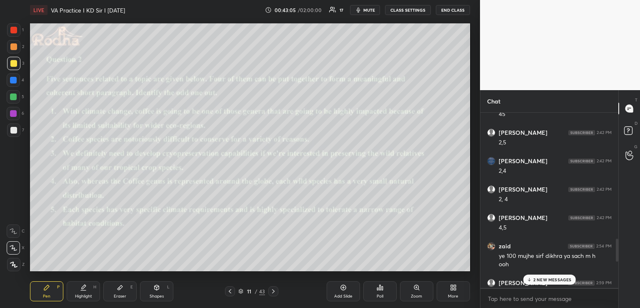
click at [547, 279] on p "2 NEW MESSAGES" at bounding box center [552, 279] width 38 height 5
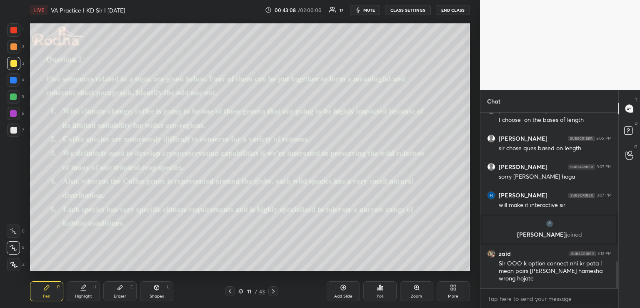
click at [273, 288] on icon at bounding box center [273, 291] width 7 height 7
click at [383, 284] on icon at bounding box center [380, 287] width 7 height 7
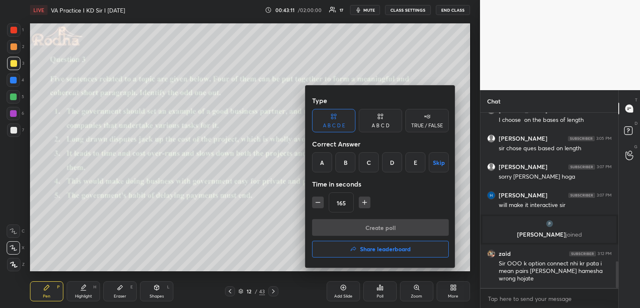
click at [348, 164] on div "B" at bounding box center [345, 162] width 20 height 20
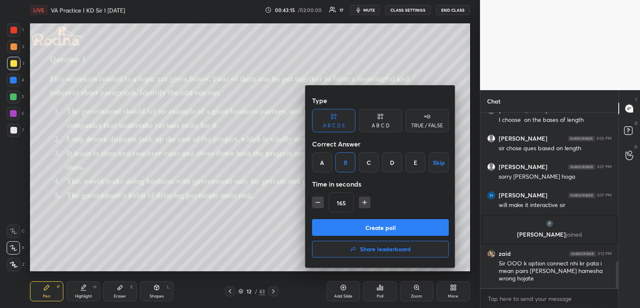
click at [317, 201] on icon "button" at bounding box center [318, 202] width 8 height 8
click at [317, 202] on icon "button" at bounding box center [318, 202] width 8 height 8
type input "135"
click at [367, 224] on button "Create poll" at bounding box center [380, 227] width 137 height 17
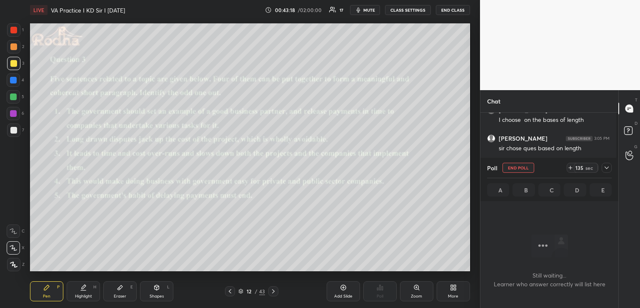
scroll to position [150, 135]
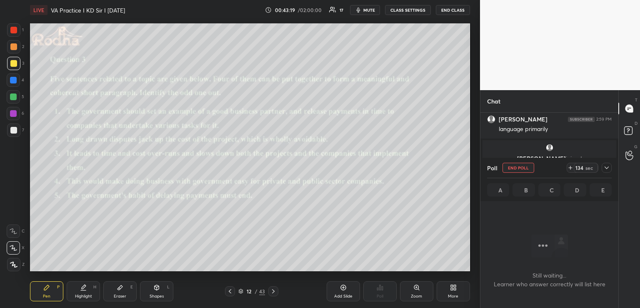
click at [606, 165] on icon at bounding box center [606, 167] width 7 height 7
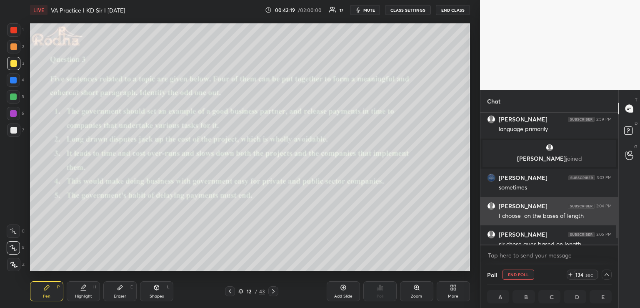
scroll to position [129, 133]
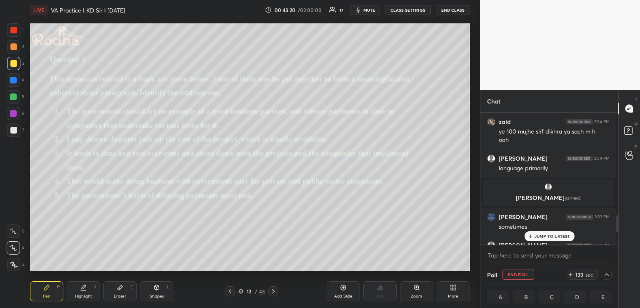
click at [541, 235] on p "JUMP TO LATEST" at bounding box center [553, 235] width 36 height 5
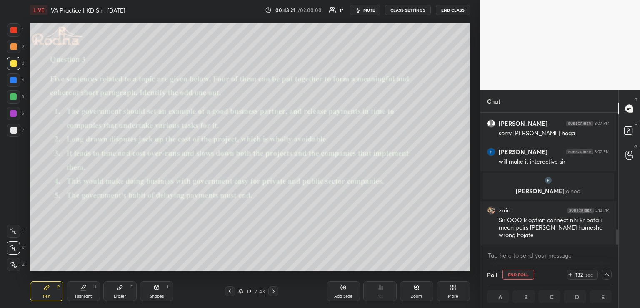
click at [360, 10] on button "mute" at bounding box center [365, 10] width 30 height 10
click at [361, 5] on div "LIVE VA Practice I KD Sir I 5th October 2025 00:43:30 / 02:00:00 17 unmute CLAS…" at bounding box center [250, 10] width 440 height 20
click at [360, 10] on span "unmute" at bounding box center [369, 10] width 18 height 6
click at [368, 9] on span "mute" at bounding box center [369, 10] width 12 height 6
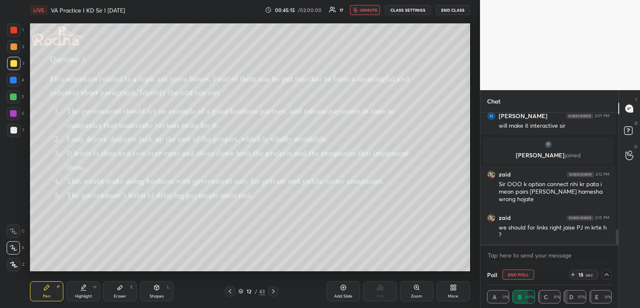
click at [363, 10] on span "unmute" at bounding box center [369, 10] width 18 height 6
click at [368, 9] on span "mute" at bounding box center [369, 10] width 12 height 6
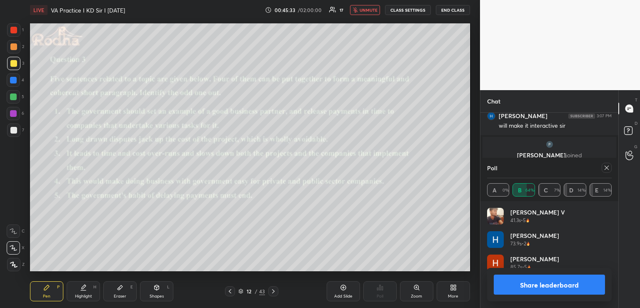
scroll to position [150, 135]
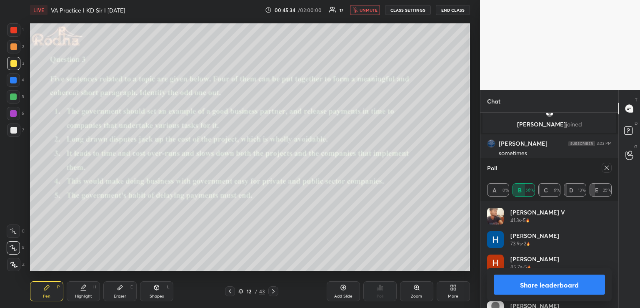
click at [365, 11] on span "unmute" at bounding box center [369, 10] width 18 height 6
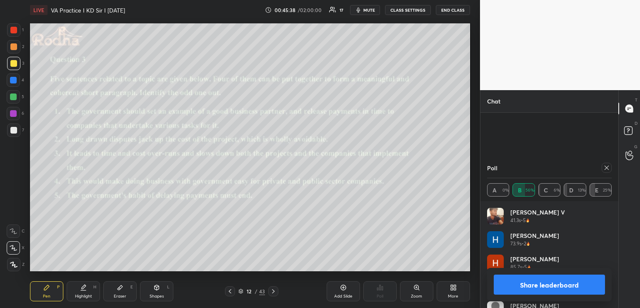
scroll to position [1034, 0]
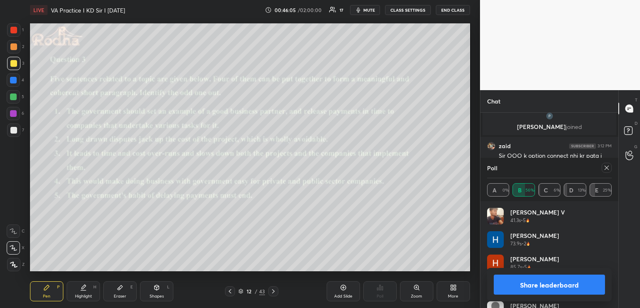
click at [606, 167] on icon at bounding box center [606, 167] width 7 height 7
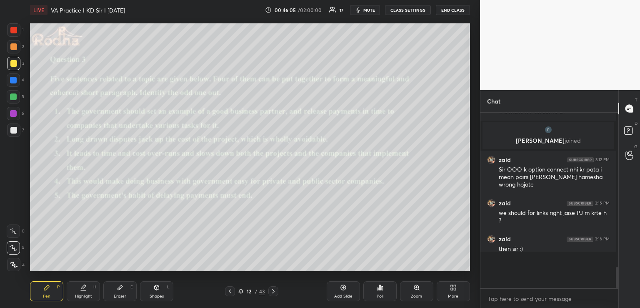
scroll to position [3, 3]
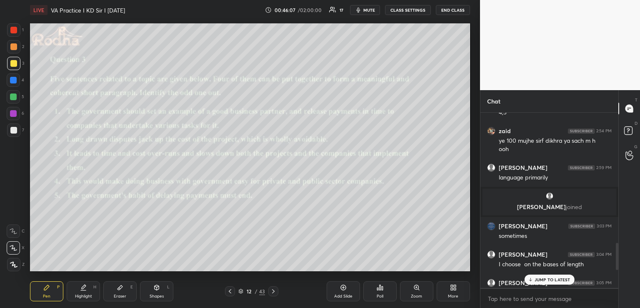
click at [536, 277] on p "JUMP TO LATEST" at bounding box center [553, 279] width 36 height 5
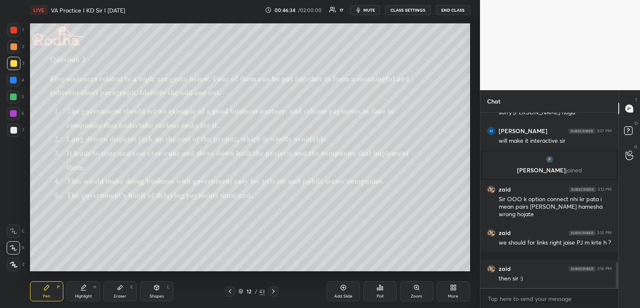
click at [122, 290] on icon at bounding box center [120, 287] width 7 height 7
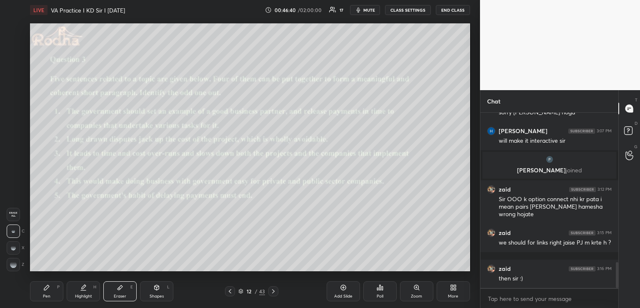
click at [45, 299] on div "Pen P" at bounding box center [46, 291] width 33 height 20
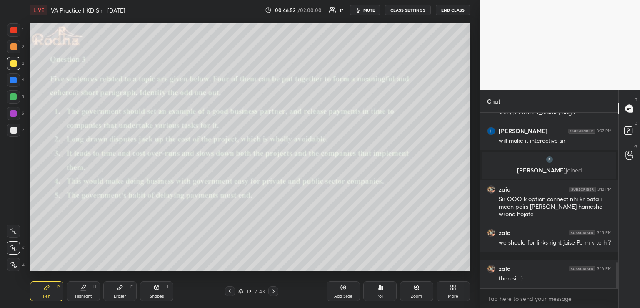
click at [273, 292] on icon at bounding box center [273, 291] width 3 height 4
click at [273, 293] on icon at bounding box center [273, 291] width 7 height 7
click at [274, 293] on icon at bounding box center [273, 291] width 7 height 7
click at [273, 293] on icon at bounding box center [273, 291] width 7 height 7
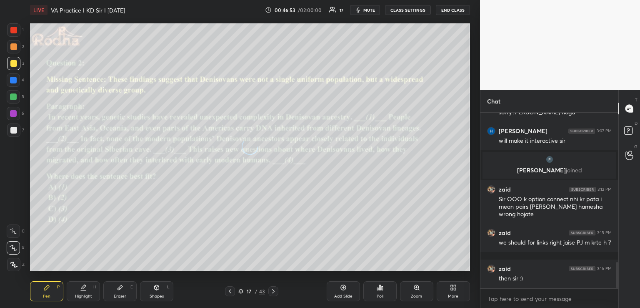
click at [273, 293] on icon at bounding box center [273, 291] width 7 height 7
click at [272, 293] on icon at bounding box center [273, 291] width 7 height 7
click at [125, 282] on div "Eraser E" at bounding box center [119, 291] width 33 height 20
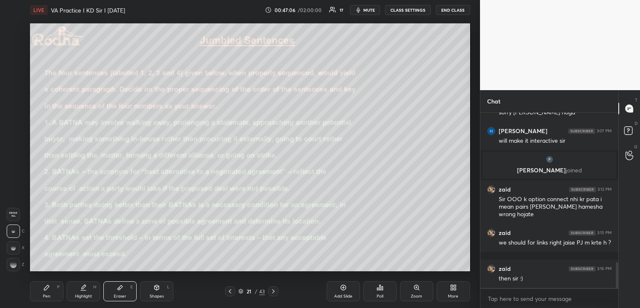
click at [16, 212] on span "Erase all" at bounding box center [13, 214] width 13 height 6
click at [47, 287] on icon at bounding box center [46, 287] width 5 height 5
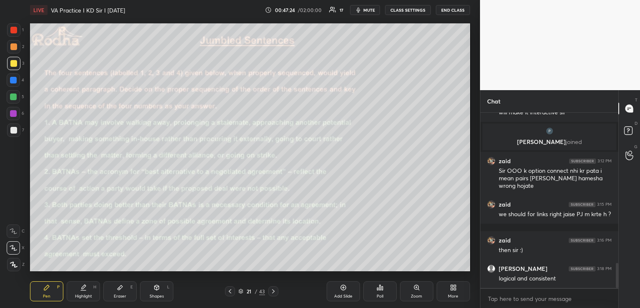
scroll to position [1069, 0]
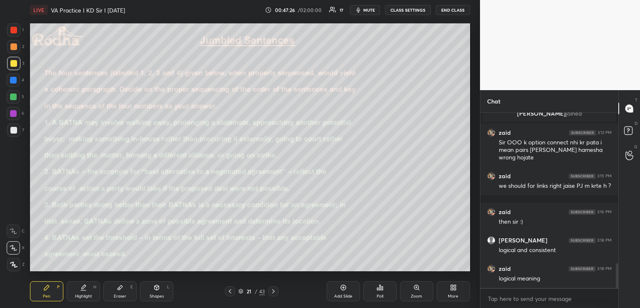
click at [230, 293] on icon at bounding box center [230, 291] width 3 height 4
click at [231, 294] on icon at bounding box center [230, 291] width 7 height 7
click at [231, 295] on div at bounding box center [230, 291] width 10 height 10
click at [232, 296] on div "Pen P Highlight H Eraser E Shapes L 17 / 43 Add Slide Poll Zoom More" at bounding box center [250, 290] width 440 height 33
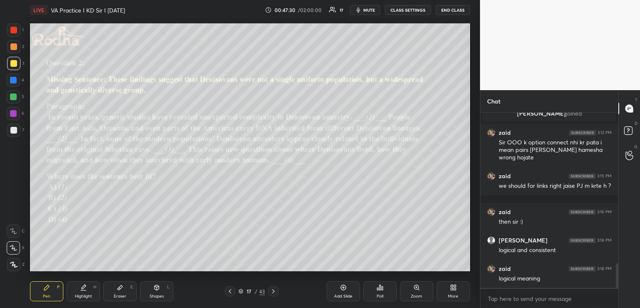
click at [230, 293] on icon at bounding box center [230, 291] width 3 height 4
click at [230, 292] on icon at bounding box center [230, 291] width 3 height 4
click at [232, 292] on icon at bounding box center [230, 291] width 7 height 7
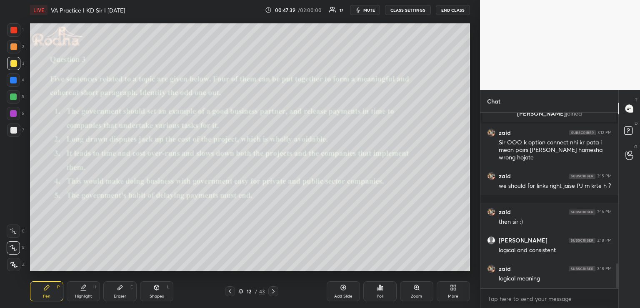
click at [155, 281] on div "Shapes L" at bounding box center [156, 291] width 33 height 20
click at [46, 285] on icon at bounding box center [46, 287] width 7 height 7
click at [161, 289] on div "Shapes L" at bounding box center [156, 291] width 33 height 20
click at [39, 287] on div "Pen P" at bounding box center [46, 291] width 33 height 20
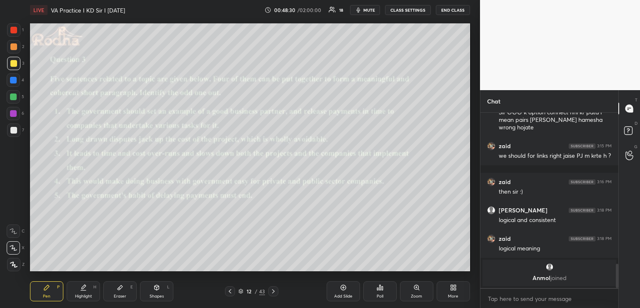
click at [158, 289] on icon at bounding box center [157, 287] width 5 height 5
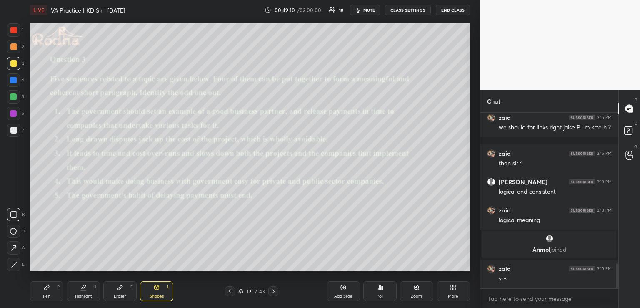
click at [48, 292] on div "Pen P" at bounding box center [46, 291] width 33 height 20
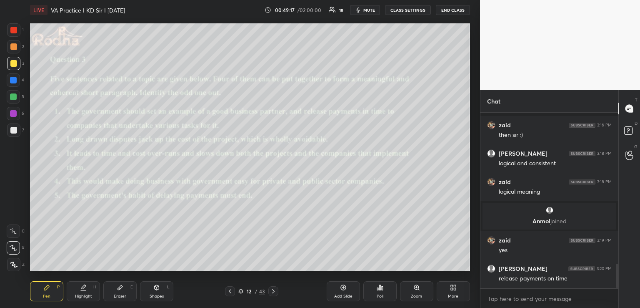
click at [161, 290] on div "Shapes L" at bounding box center [156, 291] width 33 height 20
click at [51, 294] on div "Pen P" at bounding box center [46, 291] width 33 height 20
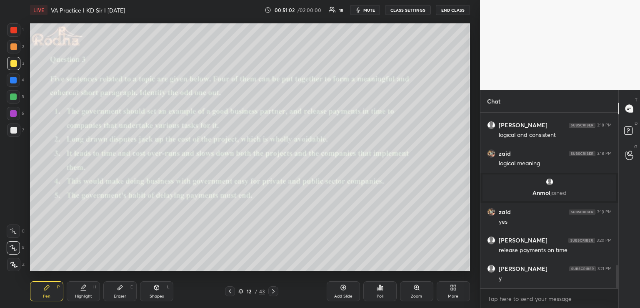
scroll to position [1151, 0]
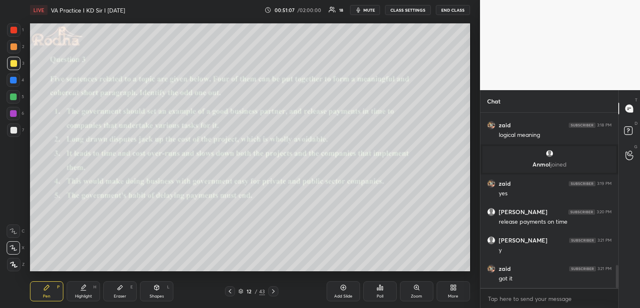
click at [273, 292] on icon at bounding box center [273, 291] width 7 height 7
click at [381, 292] on div "Poll" at bounding box center [379, 291] width 33 height 20
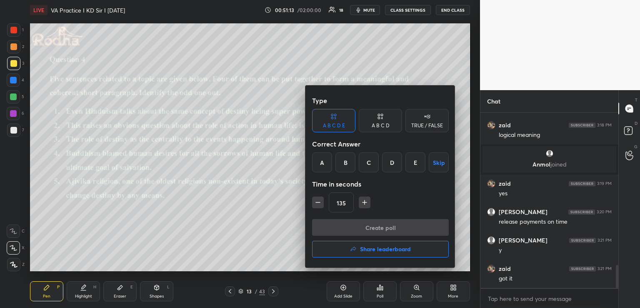
click at [386, 162] on div "D" at bounding box center [392, 162] width 20 height 20
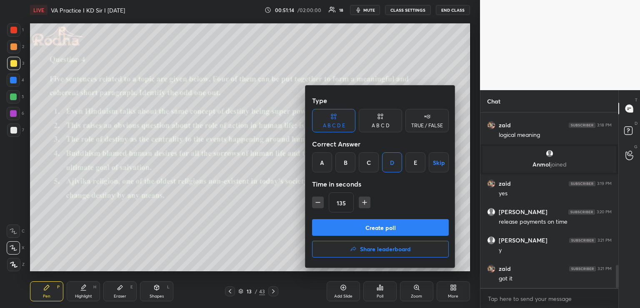
click at [360, 222] on button "Create poll" at bounding box center [380, 227] width 137 height 17
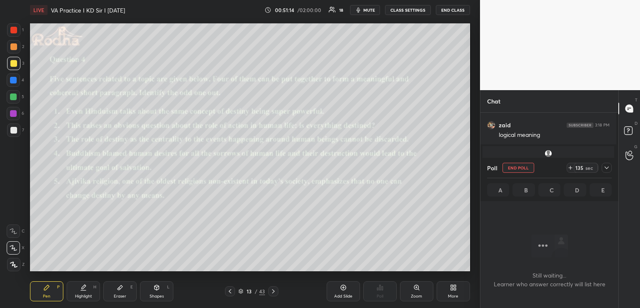
scroll to position [150, 135]
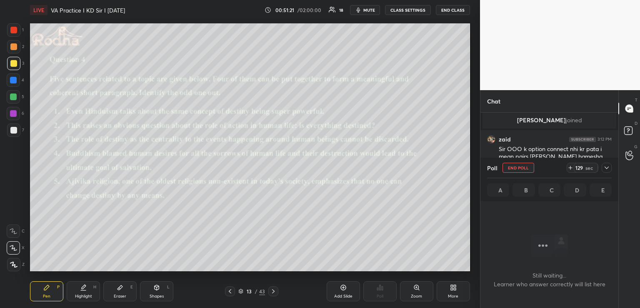
click at [370, 6] on button "mute" at bounding box center [365, 10] width 30 height 10
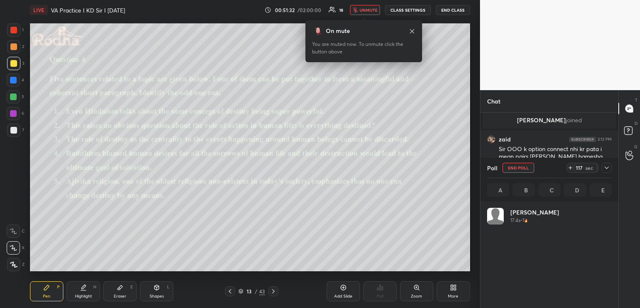
scroll to position [98, 122]
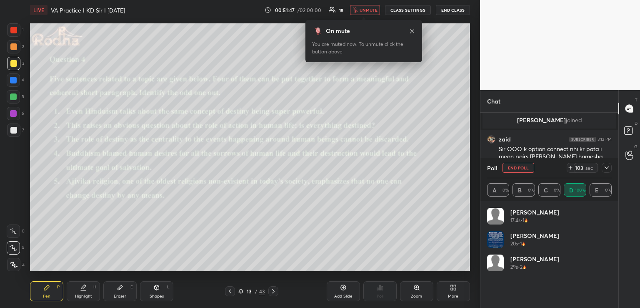
click at [607, 166] on icon at bounding box center [606, 167] width 7 height 7
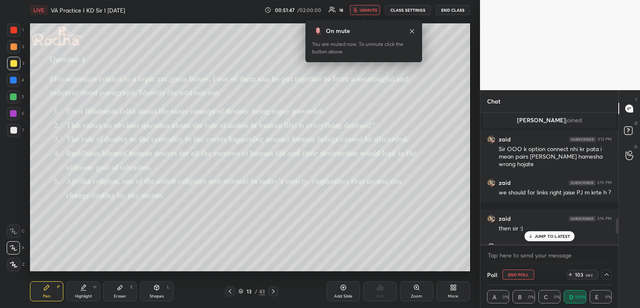
scroll to position [0, 0]
click at [535, 236] on p "JUMP TO LATEST" at bounding box center [553, 235] width 36 height 5
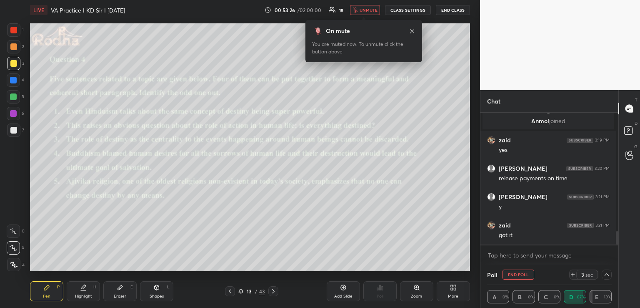
click at [364, 10] on span "unmute" at bounding box center [369, 10] width 18 height 6
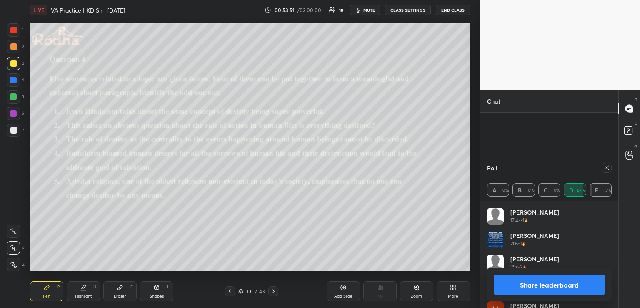
scroll to position [1208, 0]
click at [151, 285] on div "Shapes L" at bounding box center [156, 291] width 33 height 20
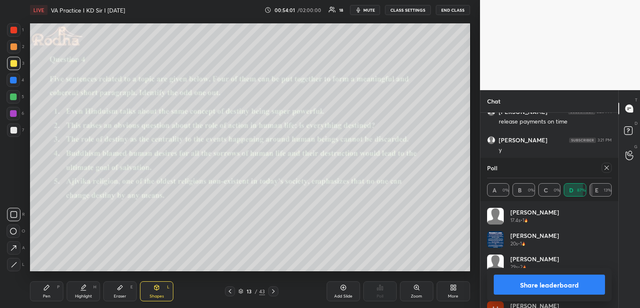
scroll to position [1264, 0]
click at [607, 166] on icon at bounding box center [606, 167] width 7 height 7
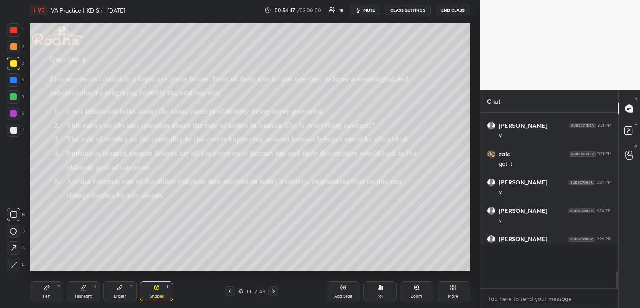
scroll to position [3, 3]
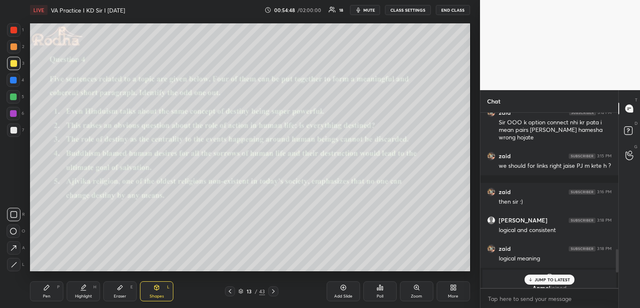
click at [549, 275] on div "JUMP TO LATEST" at bounding box center [549, 279] width 50 height 10
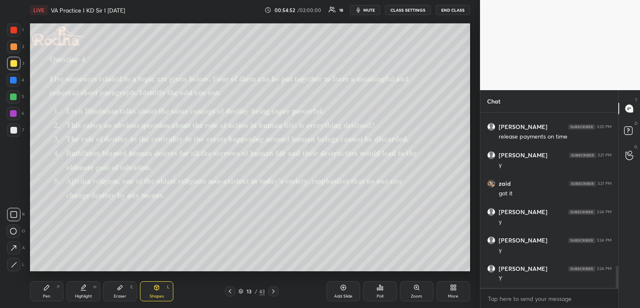
click at [273, 290] on icon at bounding box center [273, 291] width 7 height 7
click at [382, 285] on icon at bounding box center [380, 287] width 7 height 7
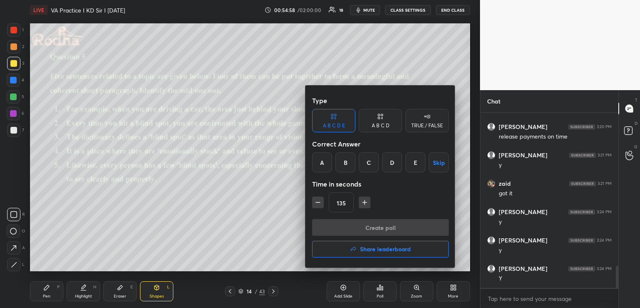
click at [348, 165] on div "B" at bounding box center [345, 162] width 20 height 20
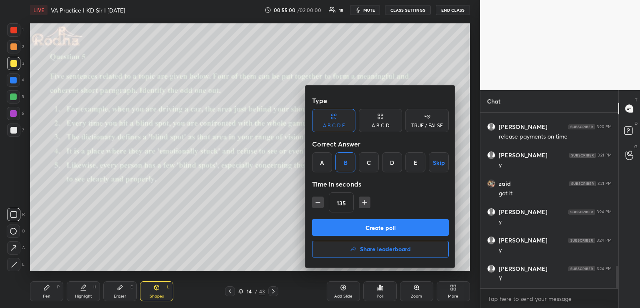
click at [360, 225] on button "Create poll" at bounding box center [380, 227] width 137 height 17
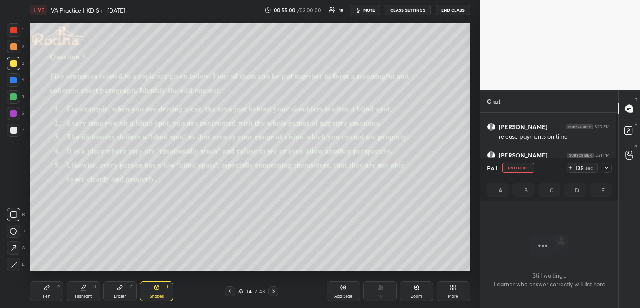
scroll to position [3, 3]
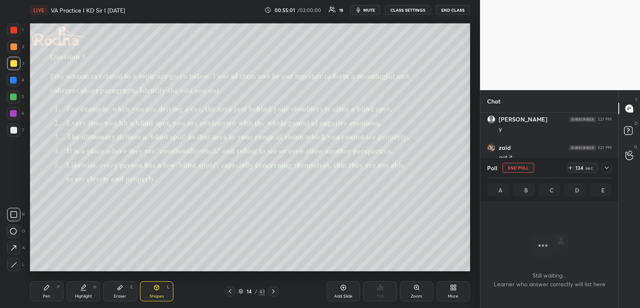
click at [606, 167] on icon at bounding box center [606, 167] width 7 height 7
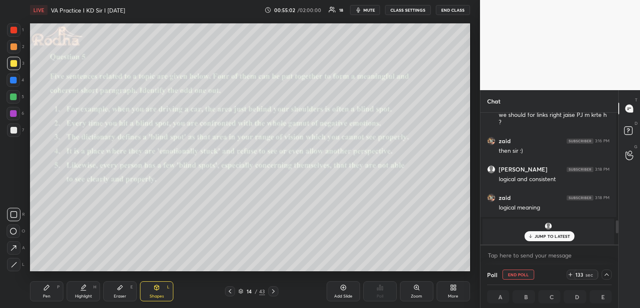
click at [366, 8] on span "mute" at bounding box center [369, 10] width 12 height 6
click at [539, 234] on p "JUMP TO LATEST" at bounding box center [553, 235] width 36 height 5
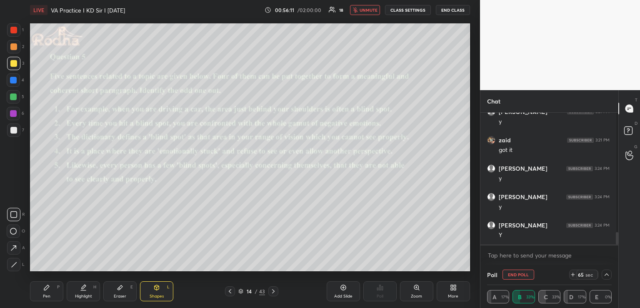
click at [603, 275] on icon at bounding box center [606, 274] width 7 height 7
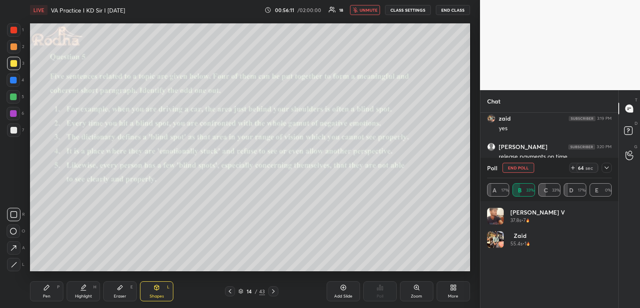
scroll to position [1071, 0]
click at [607, 168] on icon at bounding box center [606, 167] width 7 height 7
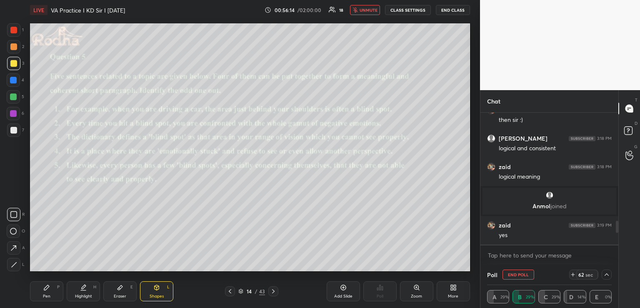
scroll to position [2, 120]
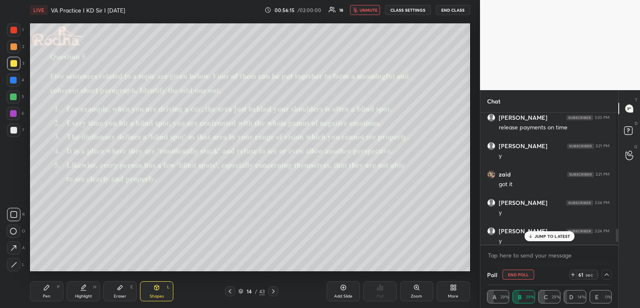
click at [550, 239] on div "JUMP TO LATEST" at bounding box center [549, 236] width 50 height 10
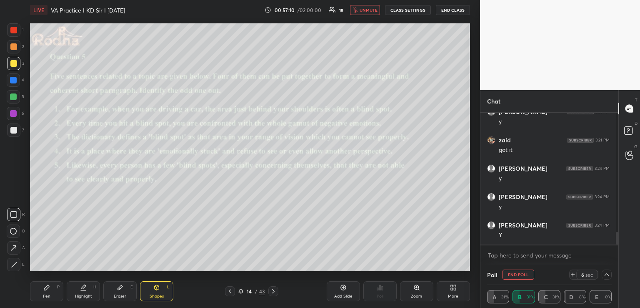
click at [607, 273] on icon at bounding box center [606, 274] width 7 height 7
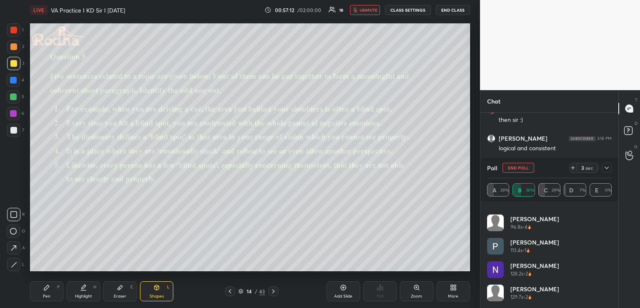
scroll to position [0, 0]
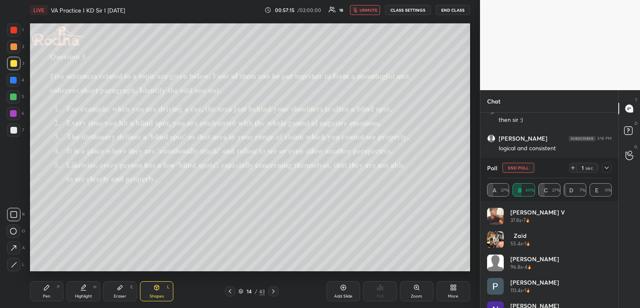
click at [607, 167] on icon at bounding box center [606, 167] width 7 height 7
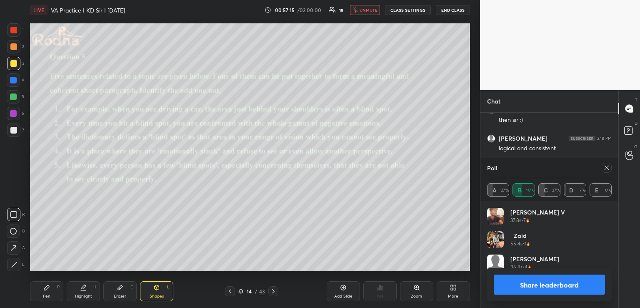
scroll to position [150, 135]
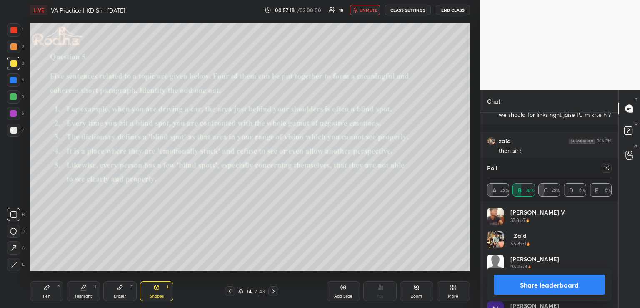
click at [362, 11] on span "unmute" at bounding box center [369, 10] width 18 height 6
click at [54, 284] on div "Pen P" at bounding box center [46, 291] width 33 height 20
click at [228, 291] on icon at bounding box center [230, 291] width 7 height 7
click at [275, 291] on icon at bounding box center [273, 291] width 7 height 7
click at [606, 168] on icon at bounding box center [606, 167] width 7 height 7
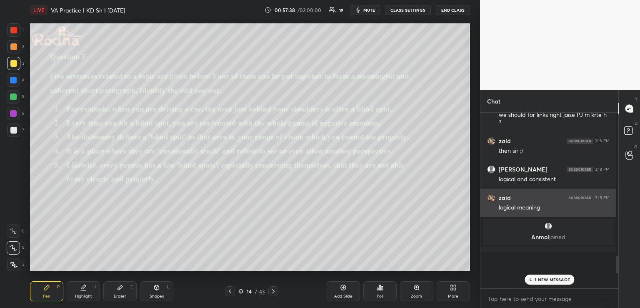
scroll to position [0, 0]
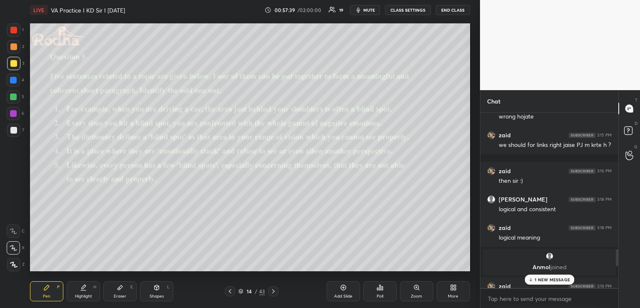
click at [540, 277] on p "1 NEW MESSAGE" at bounding box center [552, 279] width 35 height 5
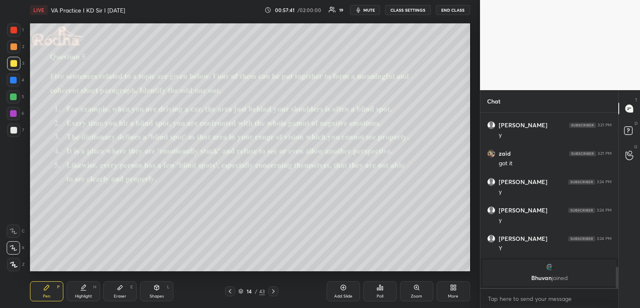
click at [157, 292] on div "Shapes L" at bounding box center [156, 291] width 33 height 20
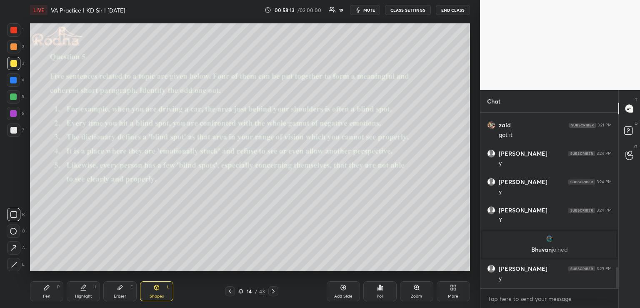
click at [41, 296] on div "Pen P" at bounding box center [46, 291] width 33 height 20
click at [152, 293] on div "Shapes L" at bounding box center [156, 291] width 33 height 20
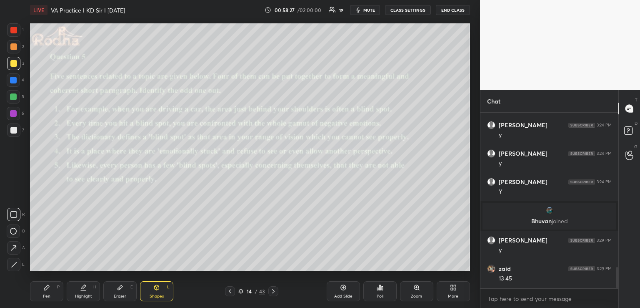
scroll to position [1316, 0]
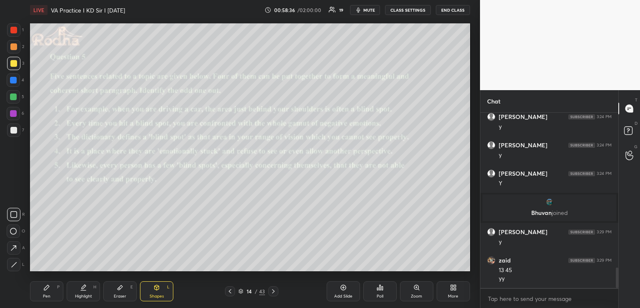
click at [50, 290] on div "Pen P" at bounding box center [46, 291] width 33 height 20
click at [157, 287] on icon at bounding box center [157, 288] width 0 height 3
click at [46, 290] on icon at bounding box center [46, 287] width 7 height 7
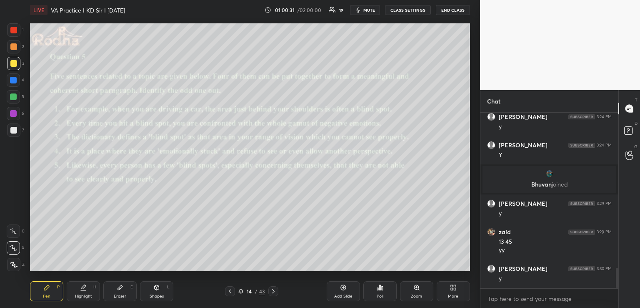
click at [230, 290] on icon at bounding box center [230, 291] width 3 height 4
click at [231, 294] on div at bounding box center [230, 291] width 10 height 10
click at [230, 292] on icon at bounding box center [230, 291] width 3 height 4
click at [152, 282] on div "Shapes L" at bounding box center [156, 291] width 33 height 20
click at [53, 286] on div "Pen P" at bounding box center [46, 291] width 33 height 20
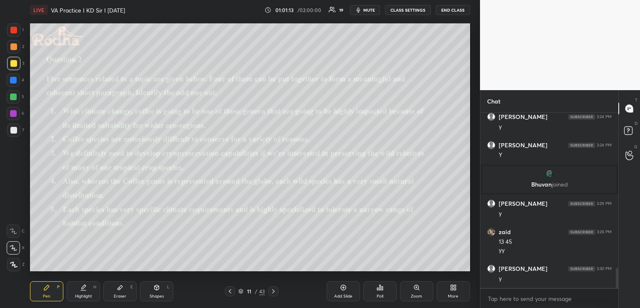
click at [159, 288] on icon at bounding box center [157, 287] width 5 height 5
click at [49, 288] on icon at bounding box center [46, 287] width 7 height 7
click at [121, 288] on icon at bounding box center [120, 287] width 5 height 5
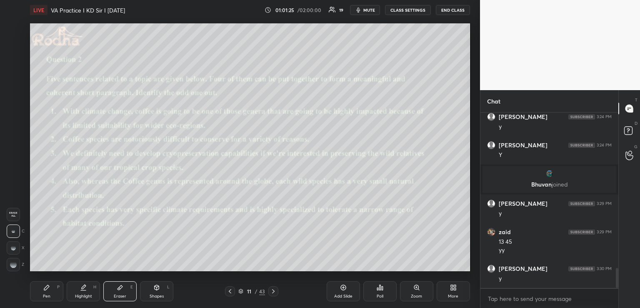
click at [45, 286] on icon at bounding box center [46, 287] width 7 height 7
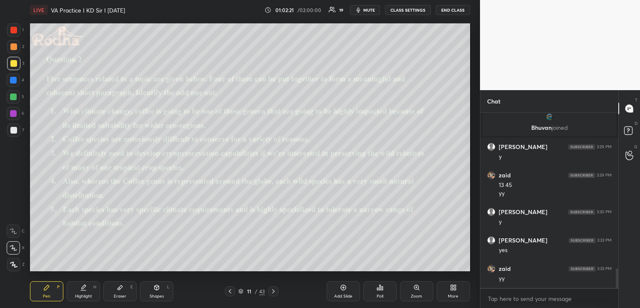
scroll to position [1429, 0]
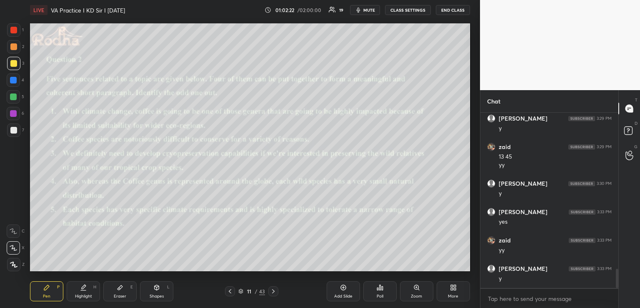
click at [230, 291] on icon at bounding box center [230, 291] width 7 height 7
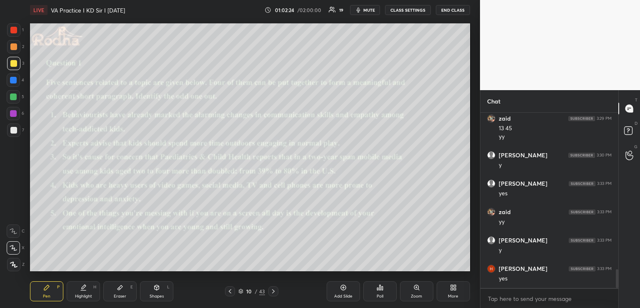
click at [155, 288] on icon at bounding box center [157, 287] width 5 height 5
click at [50, 293] on div "Pen P" at bounding box center [46, 291] width 33 height 20
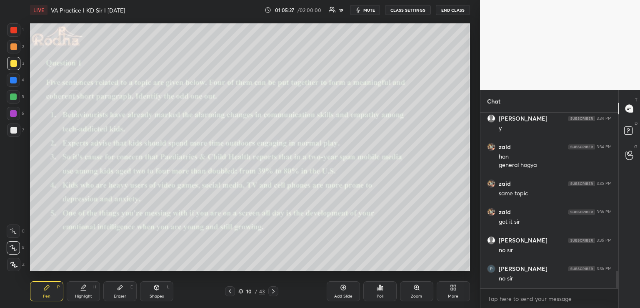
scroll to position [1665, 0]
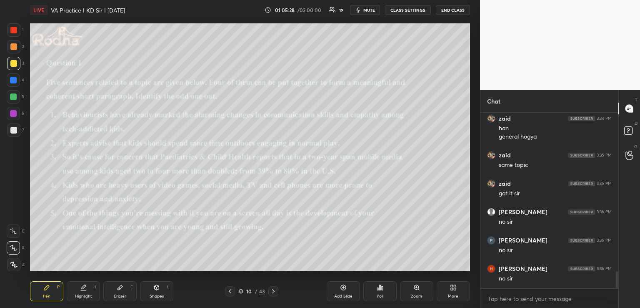
click at [275, 289] on icon at bounding box center [273, 291] width 7 height 7
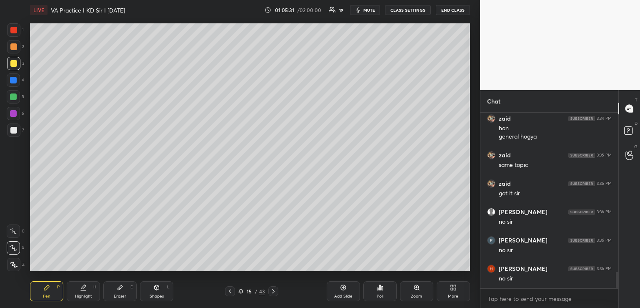
scroll to position [1693, 0]
click at [275, 289] on icon at bounding box center [273, 291] width 7 height 7
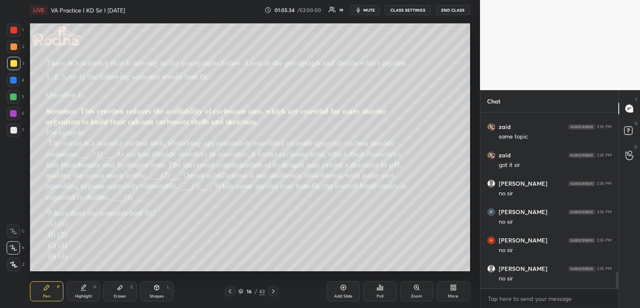
click at [378, 288] on icon at bounding box center [377, 289] width 1 height 2
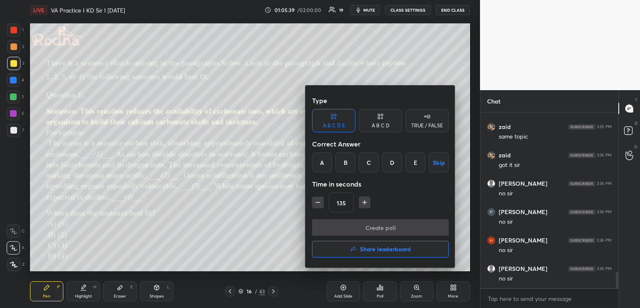
click at [352, 166] on div "B" at bounding box center [345, 162] width 20 height 20
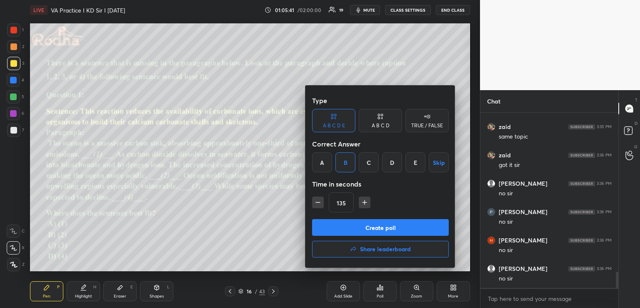
click at [362, 225] on button "Create poll" at bounding box center [380, 227] width 137 height 17
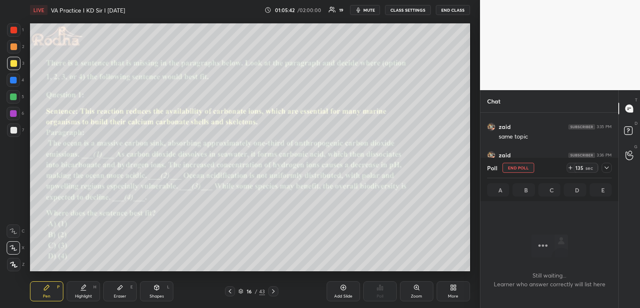
scroll to position [1389, 0]
click at [607, 166] on icon at bounding box center [606, 167] width 7 height 7
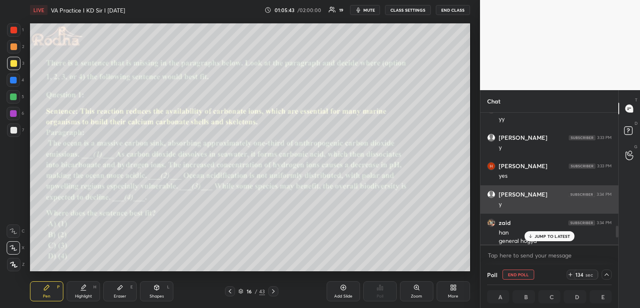
scroll to position [3, 3]
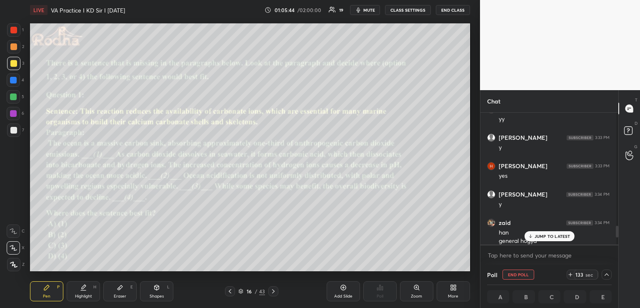
click at [552, 236] on p "JUMP TO LATEST" at bounding box center [553, 235] width 36 height 5
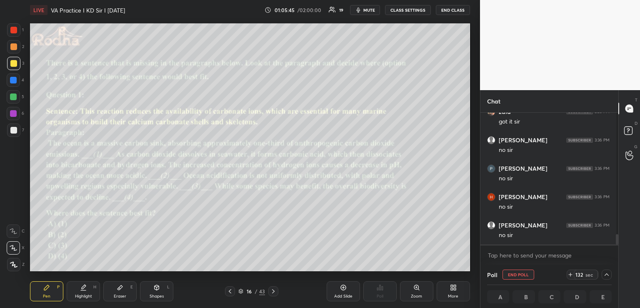
click at [363, 12] on span "mute" at bounding box center [369, 10] width 12 height 6
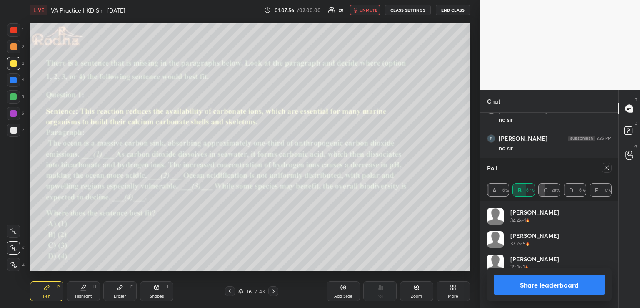
scroll to position [150, 135]
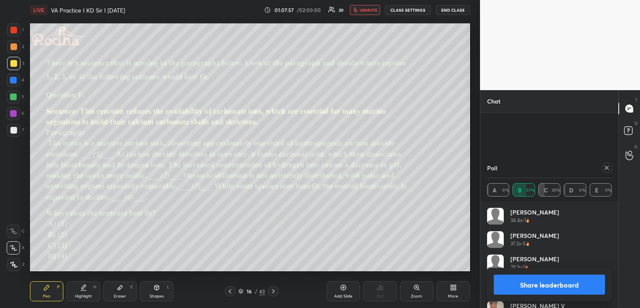
click at [370, 8] on span "unmute" at bounding box center [369, 10] width 18 height 6
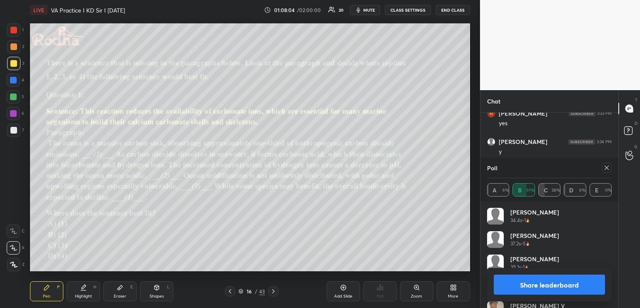
scroll to position [1609, 0]
click at [607, 166] on icon at bounding box center [606, 167] width 7 height 7
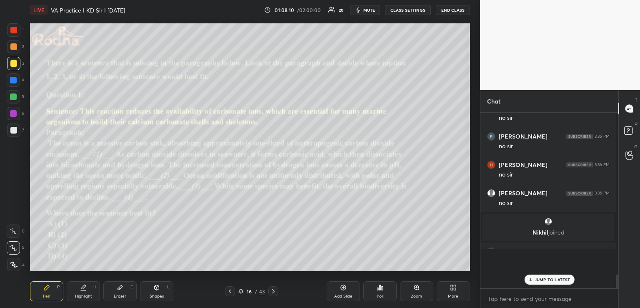
scroll to position [3, 3]
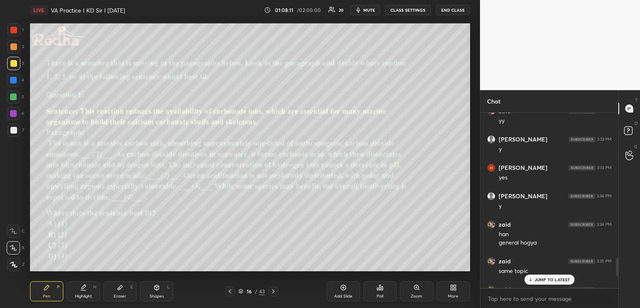
click at [535, 278] on p "JUMP TO LATEST" at bounding box center [553, 279] width 36 height 5
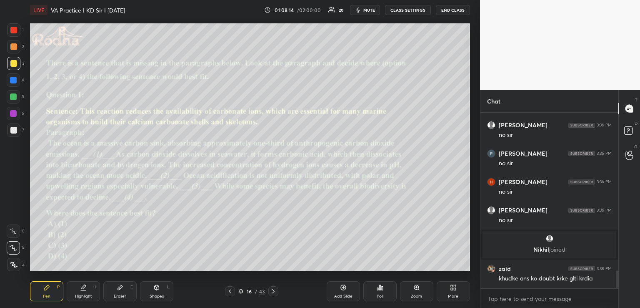
click at [273, 291] on icon at bounding box center [273, 291] width 7 height 7
click at [381, 284] on icon at bounding box center [380, 287] width 7 height 7
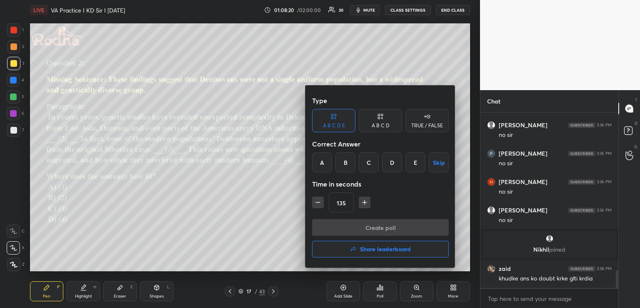
click at [384, 122] on div "A B C D" at bounding box center [380, 120] width 43 height 23
click at [376, 162] on div "C" at bounding box center [380, 162] width 25 height 20
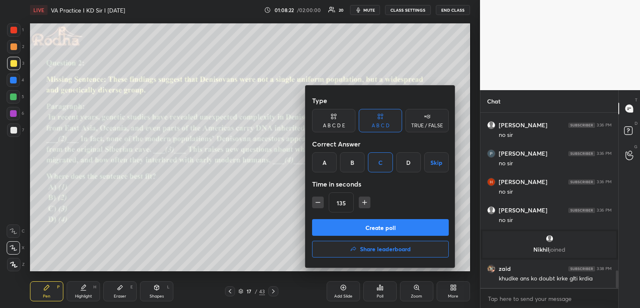
click at [360, 226] on button "Create poll" at bounding box center [380, 227] width 137 height 17
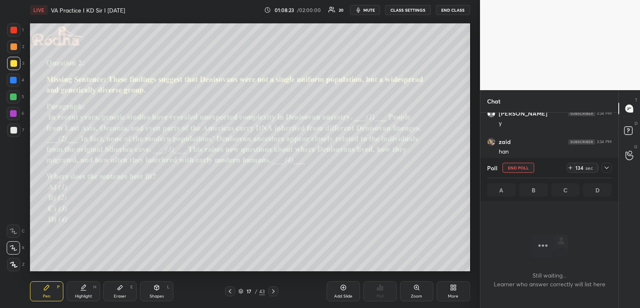
click at [608, 167] on icon at bounding box center [606, 167] width 7 height 7
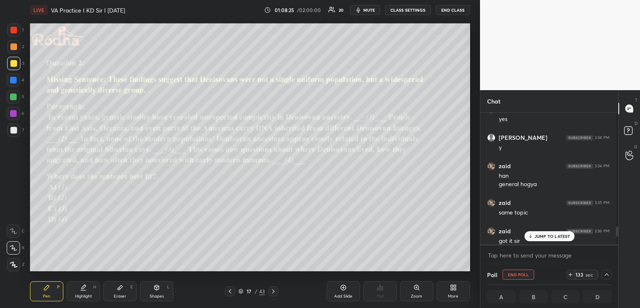
click at [543, 236] on p "JUMP TO LATEST" at bounding box center [553, 235] width 36 height 5
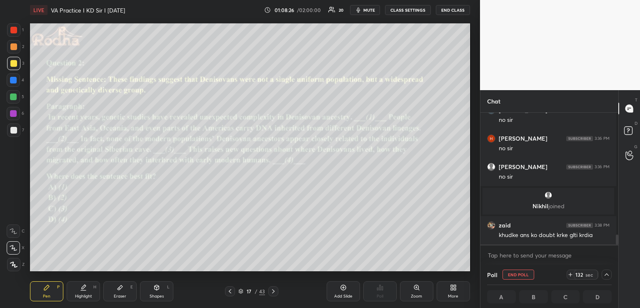
click at [366, 7] on span "mute" at bounding box center [369, 10] width 12 height 6
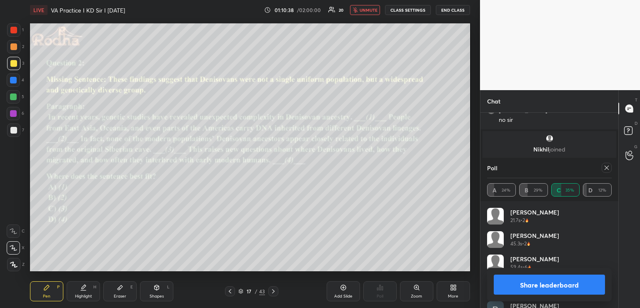
scroll to position [1488, 0]
click at [366, 11] on span "unmute" at bounding box center [369, 10] width 18 height 6
click at [605, 167] on icon at bounding box center [606, 167] width 7 height 7
type textarea "x"
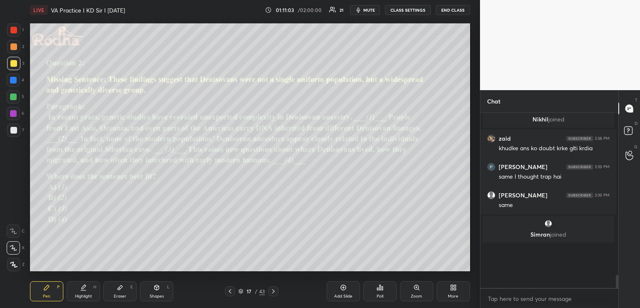
scroll to position [2, 3]
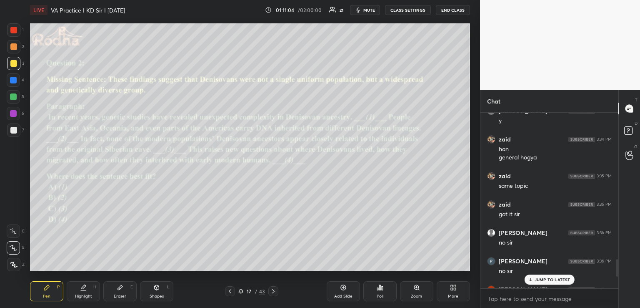
click at [554, 277] on p "JUMP TO LATEST" at bounding box center [553, 279] width 36 height 5
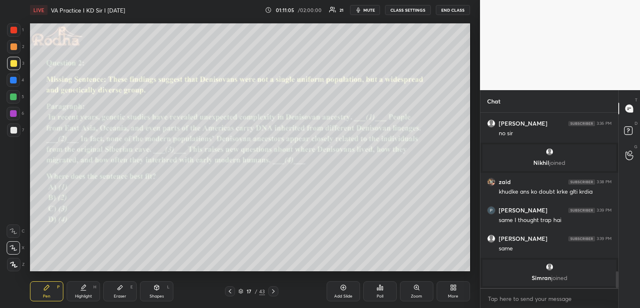
click at [275, 288] on icon at bounding box center [273, 291] width 7 height 7
click at [383, 286] on icon at bounding box center [382, 288] width 1 height 4
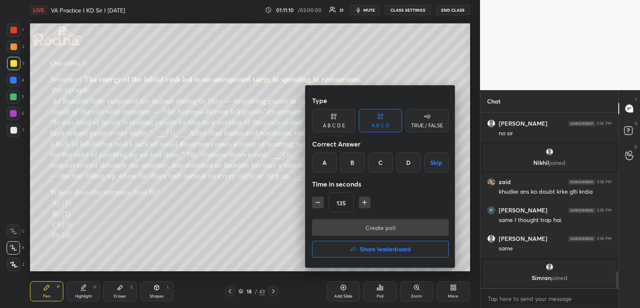
click at [357, 165] on div "B" at bounding box center [352, 162] width 25 height 20
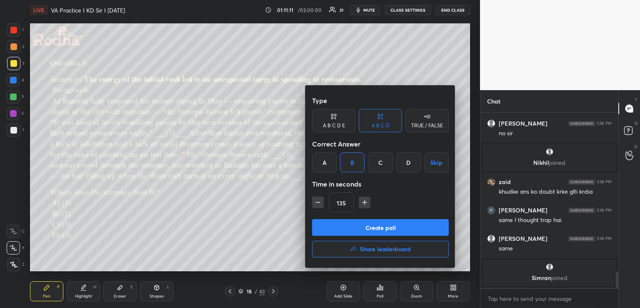
click at [365, 202] on icon "button" at bounding box center [365, 202] width 4 height 0
type input "150"
click at [367, 230] on button "Create poll" at bounding box center [380, 227] width 137 height 17
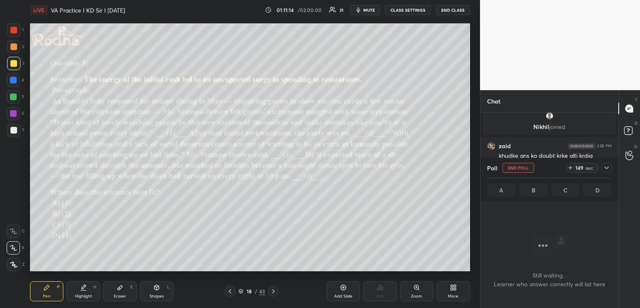
click at [606, 167] on icon at bounding box center [606, 167] width 7 height 7
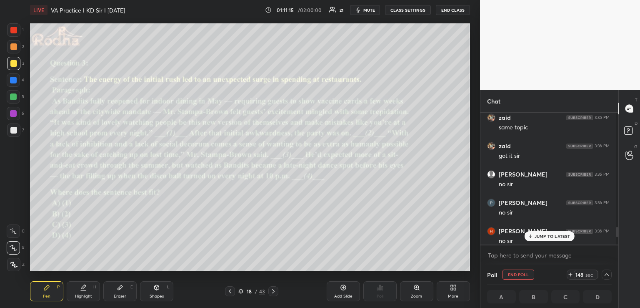
click at [538, 235] on p "JUMP TO LATEST" at bounding box center [553, 235] width 36 height 5
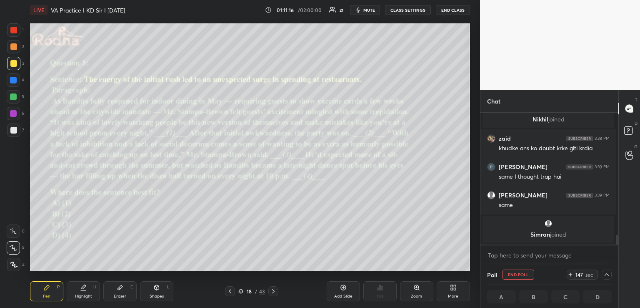
click at [366, 10] on span "mute" at bounding box center [369, 10] width 12 height 6
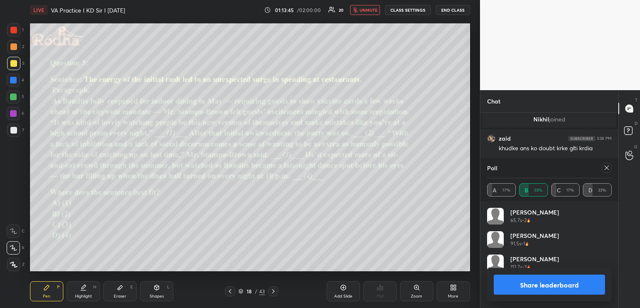
scroll to position [150, 135]
click at [363, 13] on button "unmute" at bounding box center [365, 10] width 30 height 10
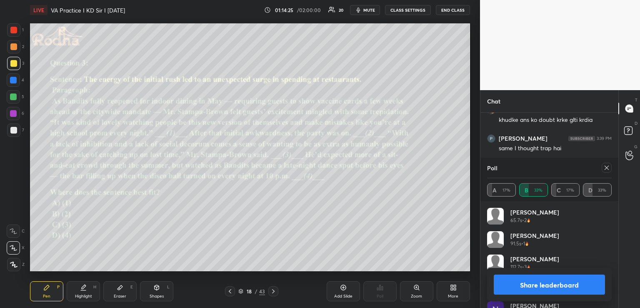
scroll to position [1690, 0]
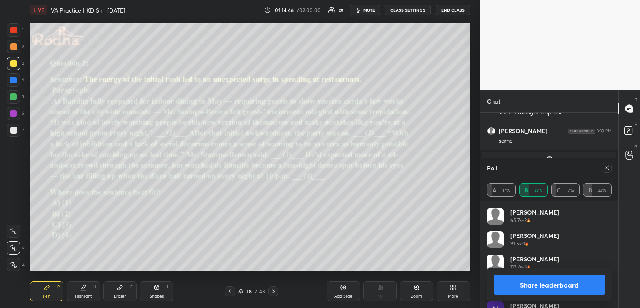
click at [608, 164] on icon at bounding box center [606, 167] width 7 height 7
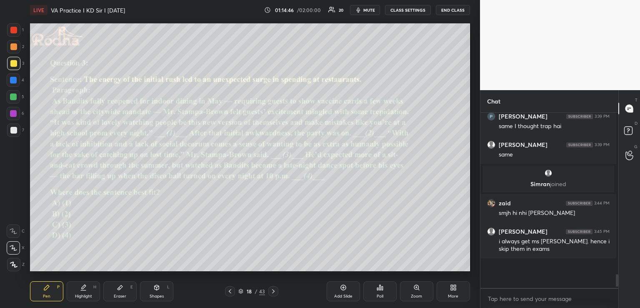
scroll to position [3, 3]
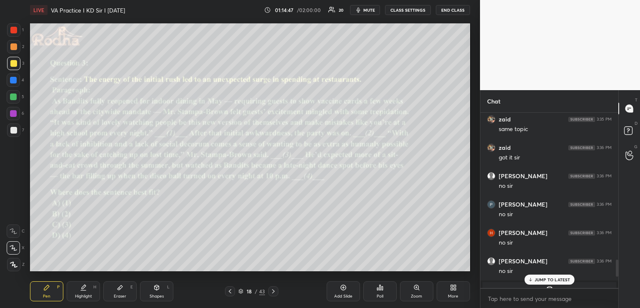
click at [553, 277] on p "JUMP TO LATEST" at bounding box center [553, 279] width 36 height 5
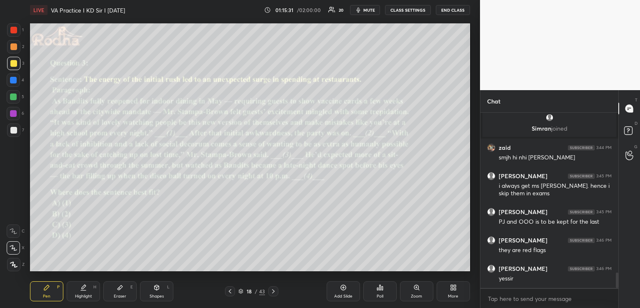
scroll to position [1815, 0]
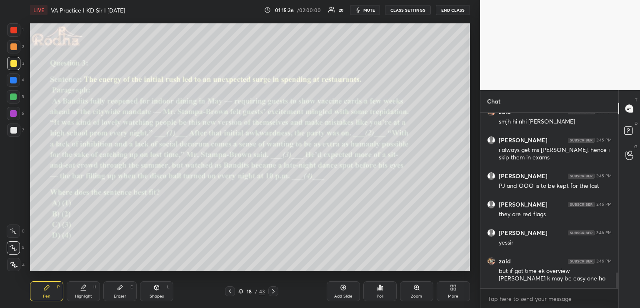
click at [231, 289] on icon at bounding box center [230, 291] width 3 height 4
click at [230, 289] on icon at bounding box center [230, 291] width 7 height 7
click at [156, 288] on icon at bounding box center [157, 287] width 5 height 5
click at [42, 288] on div "Pen P" at bounding box center [46, 291] width 33 height 20
click at [122, 286] on icon at bounding box center [120, 287] width 5 height 5
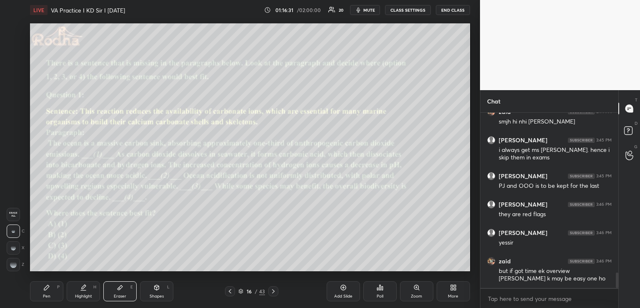
click at [15, 263] on rect at bounding box center [15, 263] width 1 height 1
click at [45, 289] on icon at bounding box center [46, 287] width 5 height 5
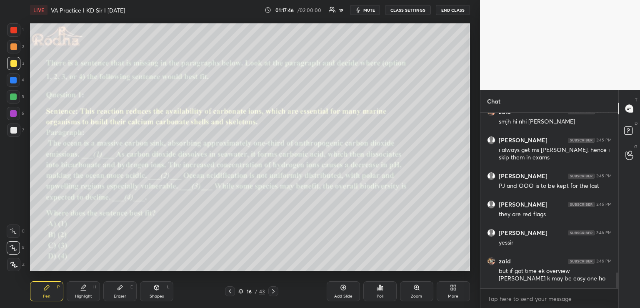
click at [145, 285] on div "Shapes L" at bounding box center [156, 291] width 33 height 20
click at [12, 113] on div at bounding box center [13, 113] width 7 height 7
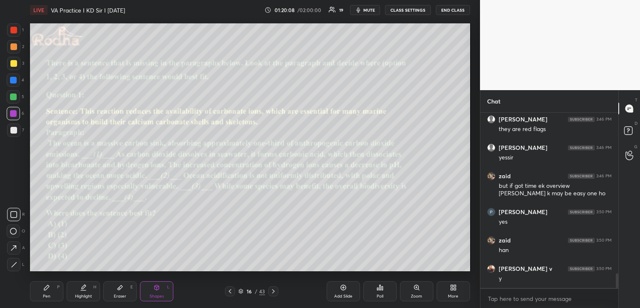
scroll to position [1928, 0]
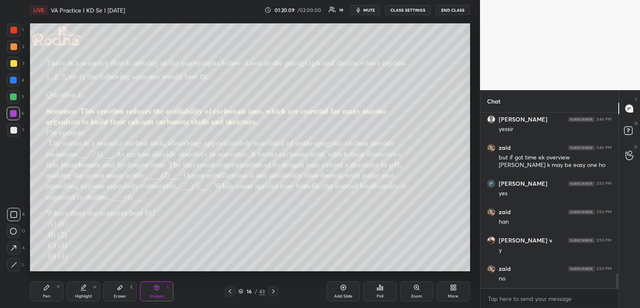
click at [45, 285] on icon at bounding box center [46, 287] width 7 height 7
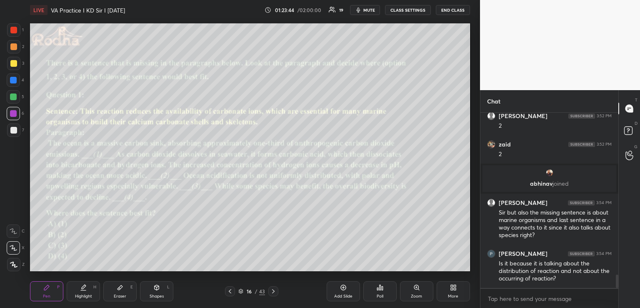
scroll to position [2123, 0]
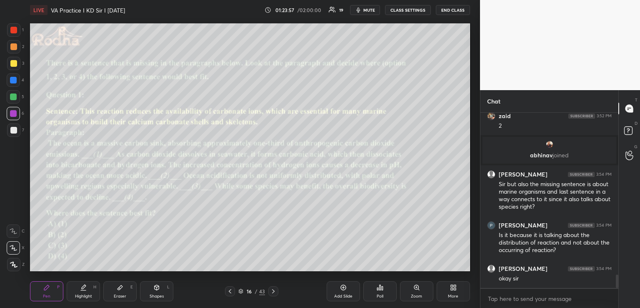
click at [344, 285] on icon at bounding box center [342, 287] width 5 height 5
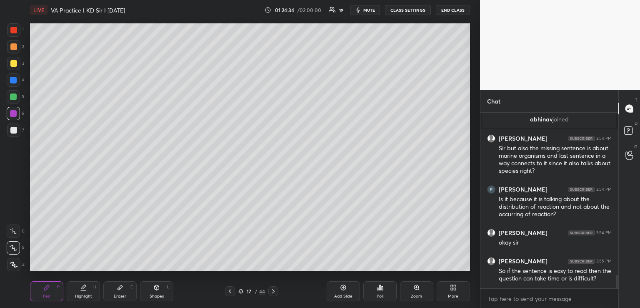
scroll to position [2187, 0]
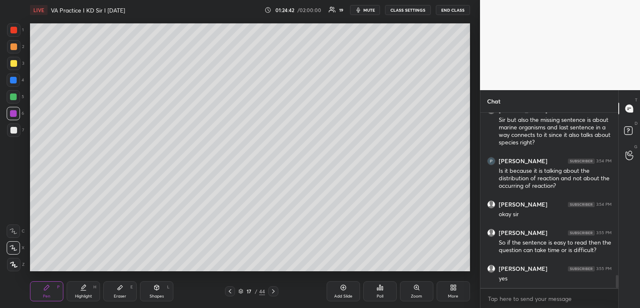
click at [228, 291] on icon at bounding box center [230, 291] width 7 height 7
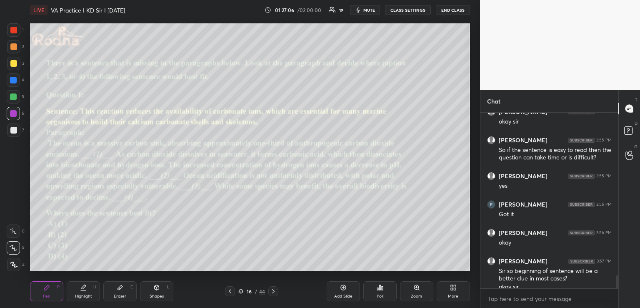
scroll to position [2288, 0]
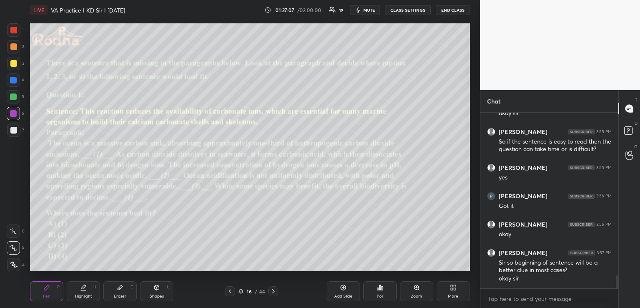
click at [232, 290] on icon at bounding box center [230, 291] width 7 height 7
click at [229, 290] on icon at bounding box center [230, 291] width 7 height 7
click at [274, 290] on icon at bounding box center [273, 291] width 7 height 7
click at [273, 290] on icon at bounding box center [273, 291] width 7 height 7
click at [272, 289] on icon at bounding box center [273, 291] width 3 height 4
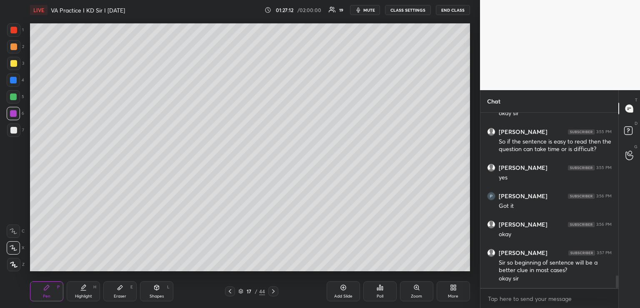
click at [271, 289] on icon at bounding box center [273, 291] width 7 height 7
click at [158, 287] on icon at bounding box center [157, 286] width 5 height 1
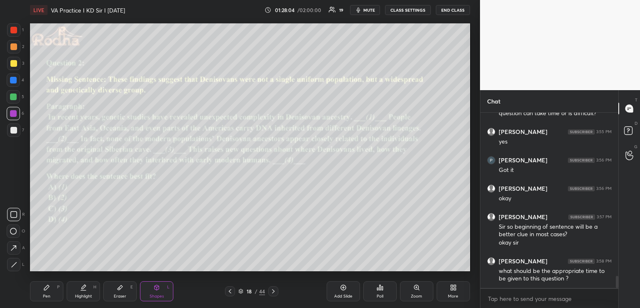
scroll to position [2352, 0]
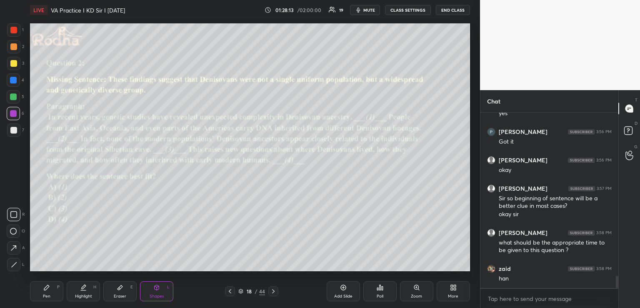
click at [47, 288] on icon at bounding box center [46, 287] width 5 height 5
click at [155, 284] on icon at bounding box center [156, 287] width 7 height 7
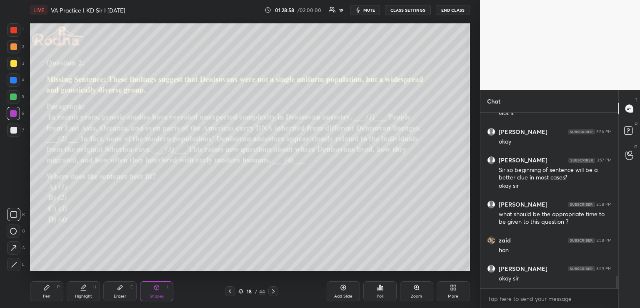
click at [45, 287] on icon at bounding box center [46, 287] width 7 height 7
click at [161, 288] on div "Shapes L" at bounding box center [156, 291] width 33 height 20
click at [49, 288] on icon at bounding box center [46, 287] width 7 height 7
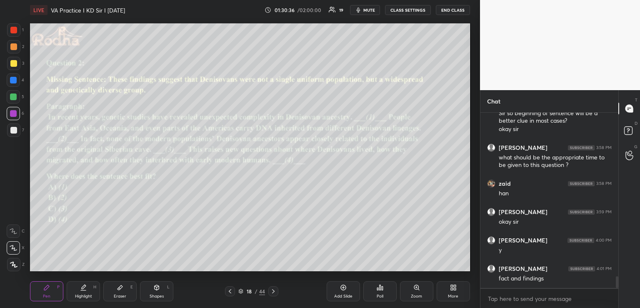
scroll to position [2466, 0]
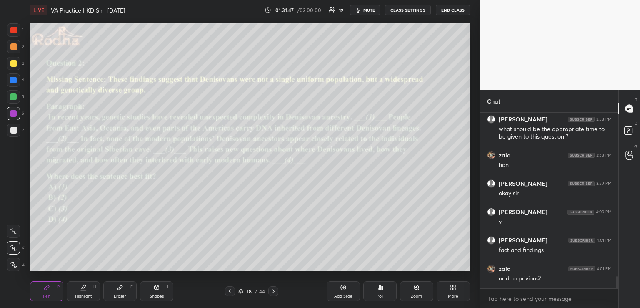
click at [12, 30] on div at bounding box center [13, 30] width 7 height 7
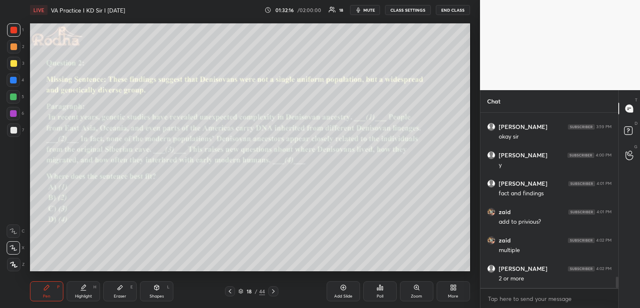
scroll to position [2551, 0]
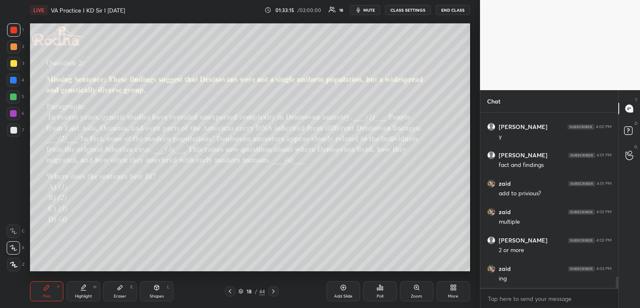
click at [228, 289] on icon at bounding box center [230, 291] width 7 height 7
click at [228, 290] on icon at bounding box center [230, 291] width 7 height 7
click at [274, 286] on div at bounding box center [273, 291] width 10 height 10
click at [272, 289] on icon at bounding box center [273, 291] width 7 height 7
click at [227, 292] on icon at bounding box center [230, 291] width 7 height 7
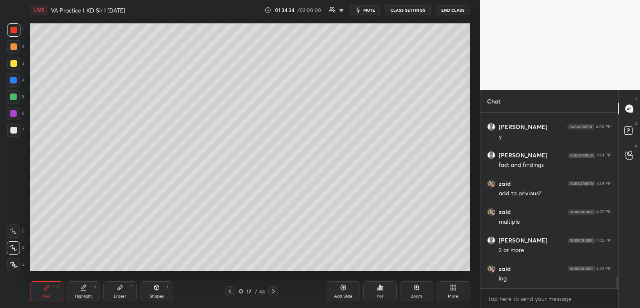
click at [228, 290] on icon at bounding box center [230, 291] width 7 height 7
click at [272, 290] on icon at bounding box center [273, 291] width 7 height 7
click at [275, 290] on icon at bounding box center [273, 291] width 7 height 7
click at [276, 292] on icon at bounding box center [273, 291] width 7 height 7
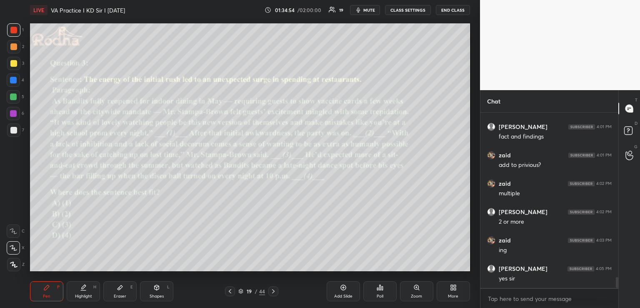
scroll to position [2607, 0]
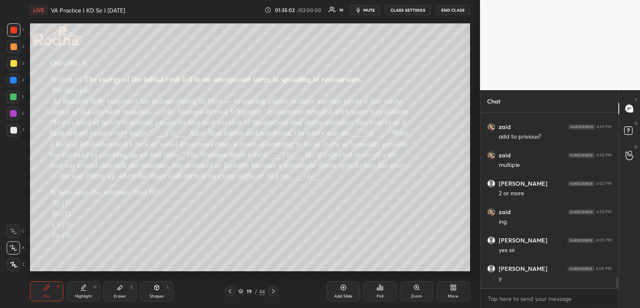
click at [163, 288] on div "Shapes L" at bounding box center [156, 291] width 33 height 20
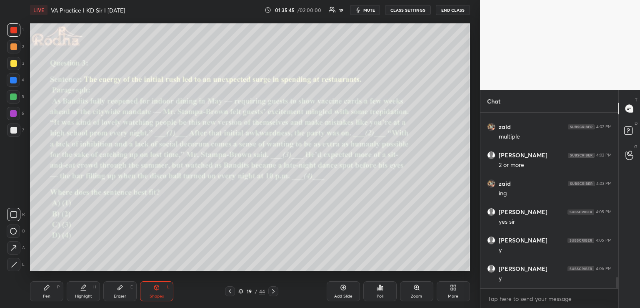
click at [53, 291] on div "Pen P" at bounding box center [46, 291] width 33 height 20
click at [158, 294] on div "Shapes" at bounding box center [157, 296] width 14 height 4
click at [52, 292] on div "Pen P" at bounding box center [46, 291] width 33 height 20
click at [158, 284] on icon at bounding box center [156, 287] width 7 height 7
click at [47, 285] on icon at bounding box center [46, 287] width 5 height 5
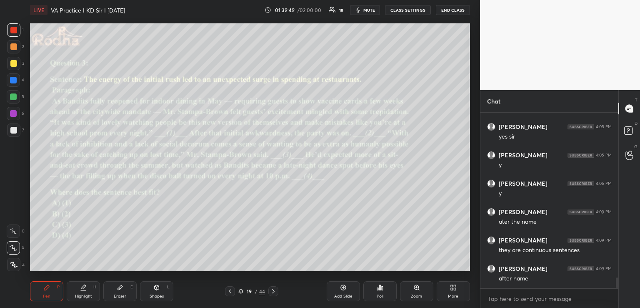
scroll to position [2749, 0]
click at [381, 289] on icon at bounding box center [380, 287] width 7 height 7
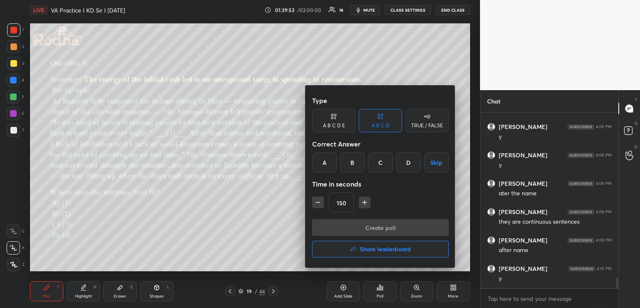
click at [388, 250] on h4 "Share leaderboard" at bounding box center [385, 249] width 51 height 6
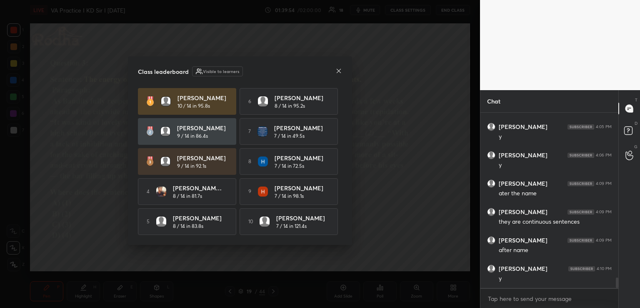
scroll to position [2777, 0]
click at [336, 70] on icon at bounding box center [338, 71] width 7 height 7
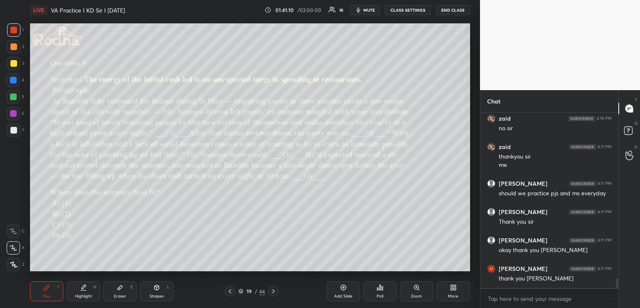
scroll to position [2991, 0]
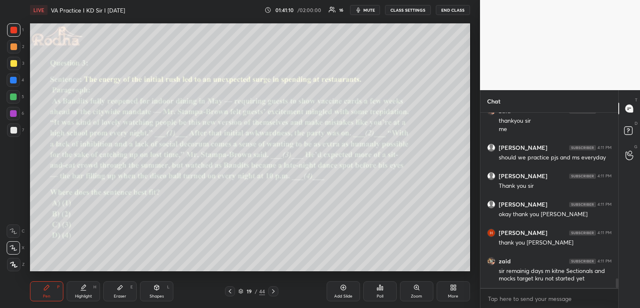
click at [451, 11] on button "END CLASS" at bounding box center [453, 10] width 34 height 10
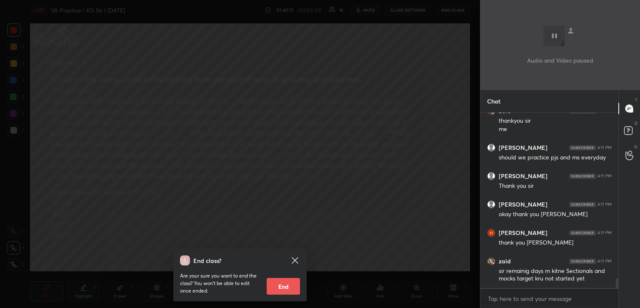
click at [407, 68] on div "End class? Are your sure you want to end the class? You won’t be able to edit o…" at bounding box center [240, 154] width 480 height 308
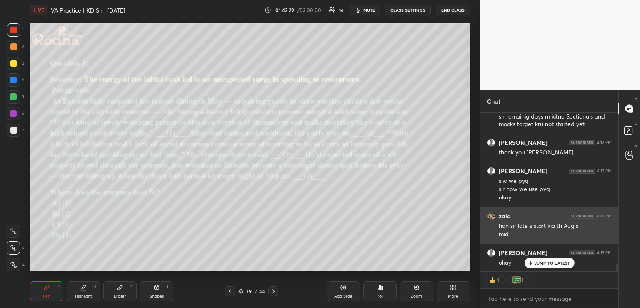
scroll to position [3174, 0]
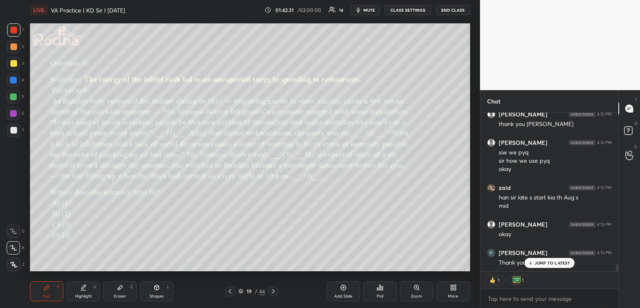
click at [448, 10] on button "END CLASS" at bounding box center [453, 10] width 34 height 10
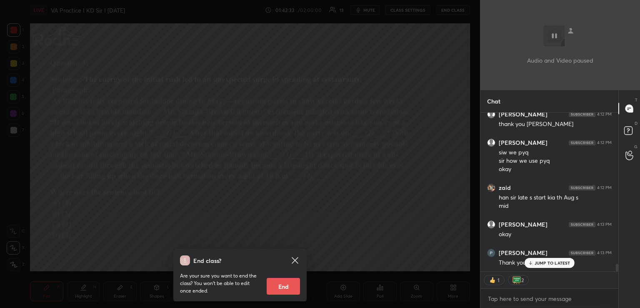
click at [283, 285] on button "End" at bounding box center [283, 286] width 33 height 17
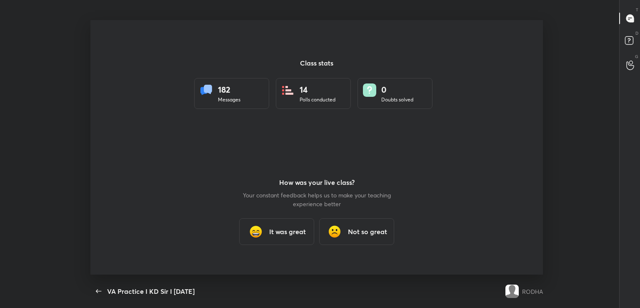
scroll to position [41421, 41072]
type textarea "x"
